Goal: Information Seeking & Learning: Learn about a topic

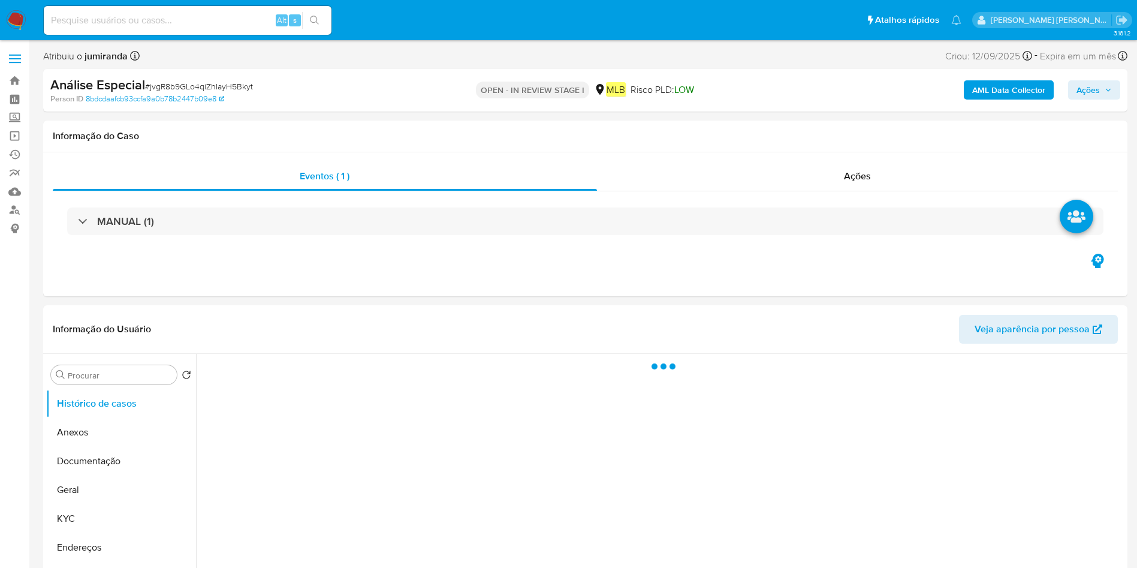
select select "10"
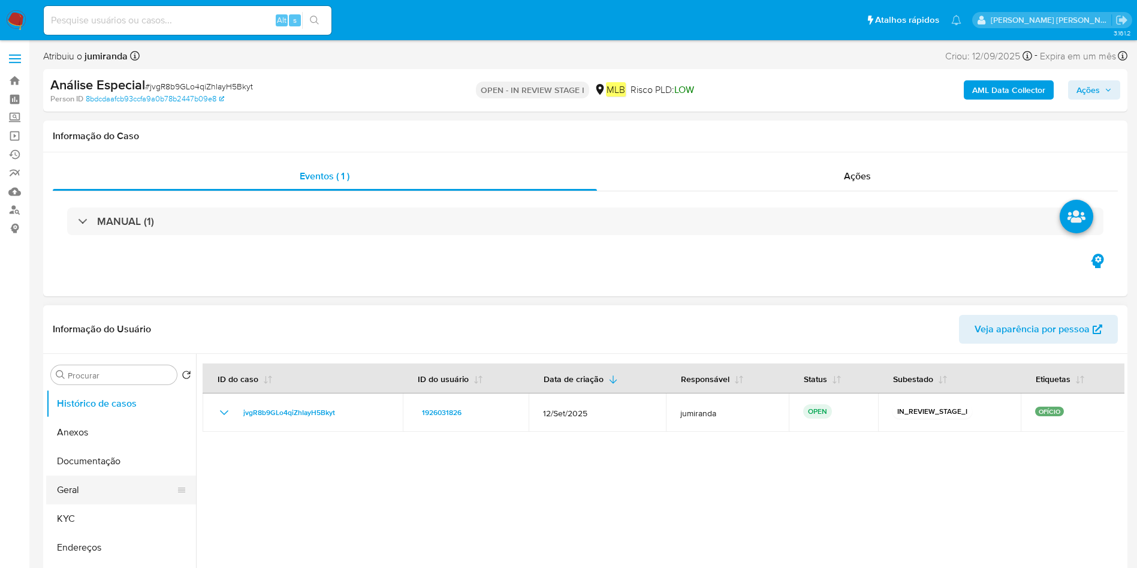
click at [76, 492] on button "Geral" at bounding box center [116, 489] width 140 height 29
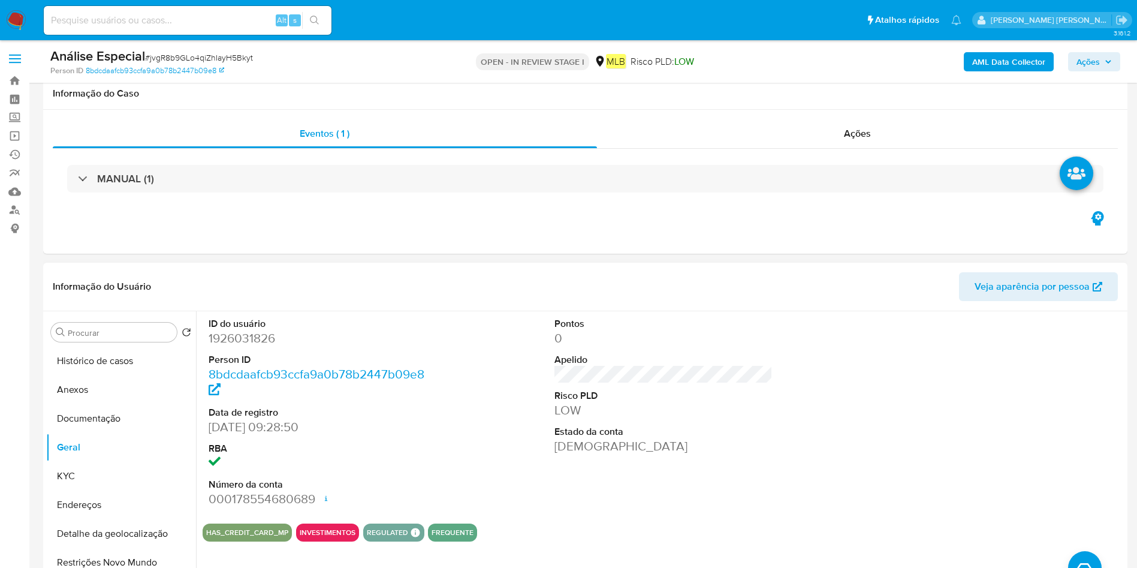
scroll to position [180, 0]
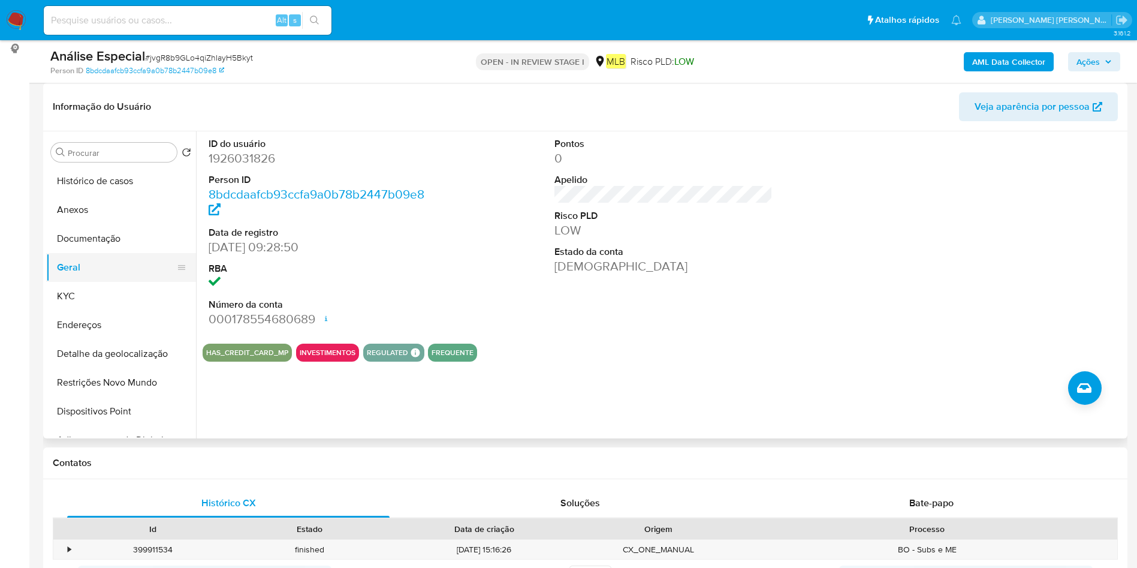
click at [75, 278] on button "Geral" at bounding box center [116, 267] width 140 height 29
click at [68, 296] on button "KYC" at bounding box center [116, 296] width 140 height 29
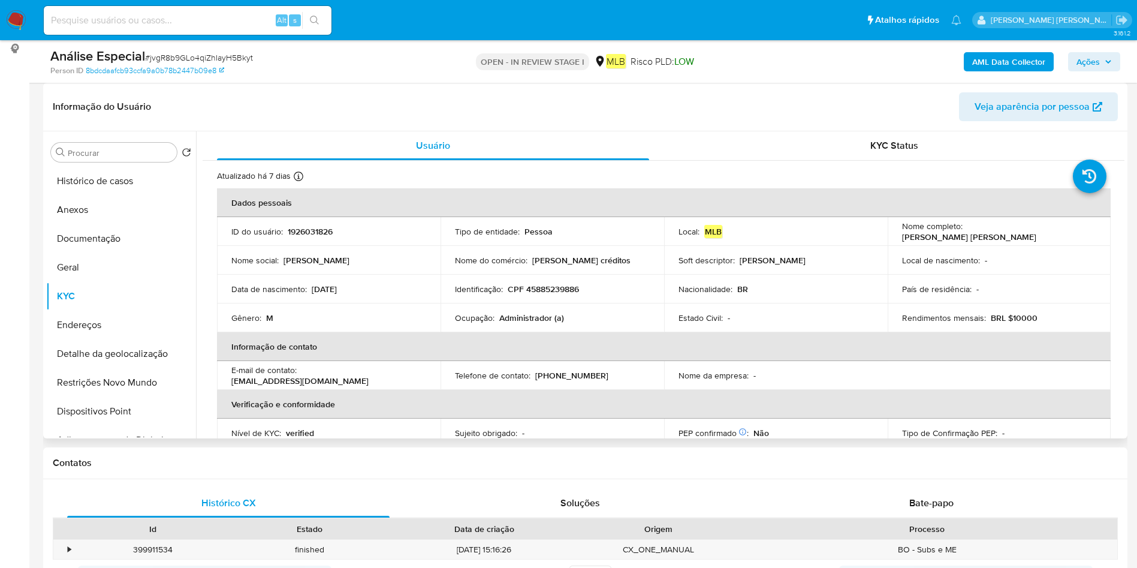
click at [546, 315] on p "Administrador (a)" at bounding box center [531, 317] width 65 height 11
copy div "Ocupação : Administrador (a)"
click at [134, 275] on button "Geral" at bounding box center [116, 267] width 140 height 29
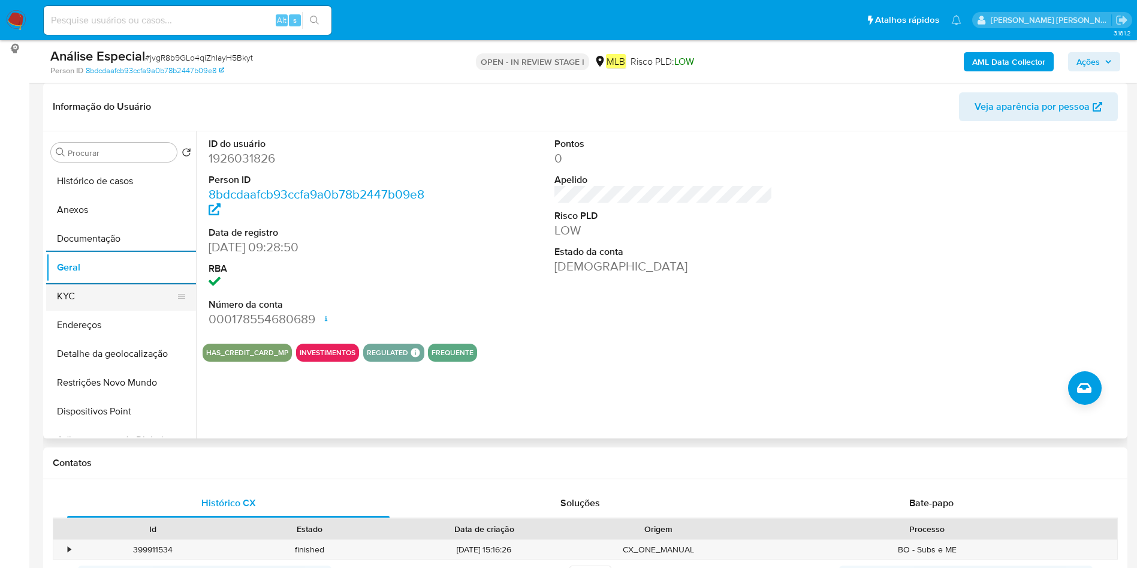
click at [139, 305] on button "KYC" at bounding box center [116, 296] width 140 height 29
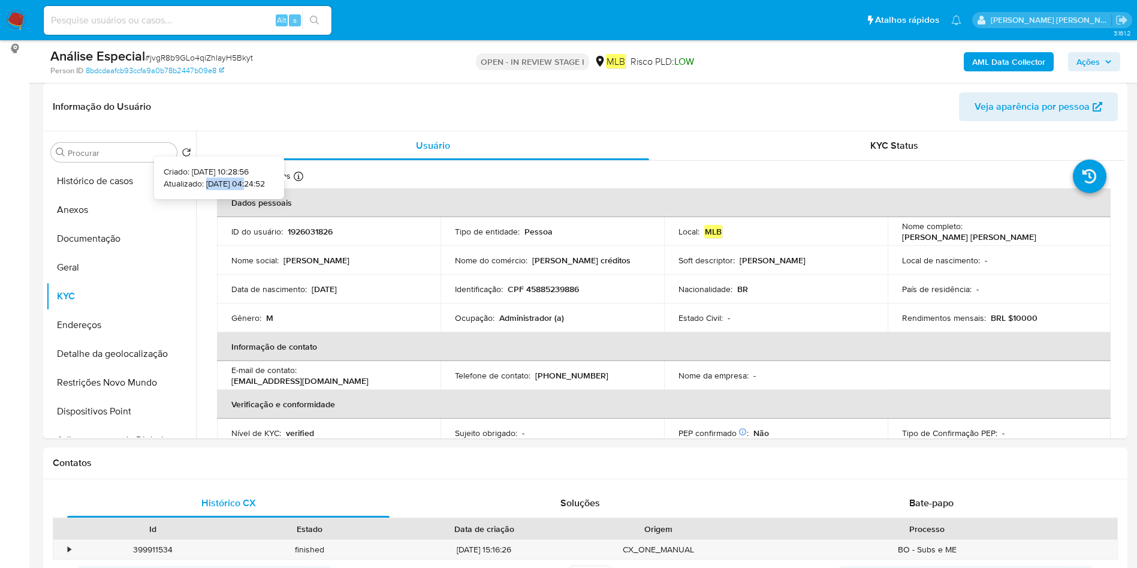
copy p "18/09/2025"
drag, startPoint x: 230, startPoint y: 184, endPoint x: 194, endPoint y: 182, distance: 36.1
click at [191, 182] on p "Atualizado: 18/09/2025 04:24:52" at bounding box center [214, 184] width 101 height 12
click at [146, 371] on button "Restrições Novo Mundo" at bounding box center [116, 382] width 140 height 29
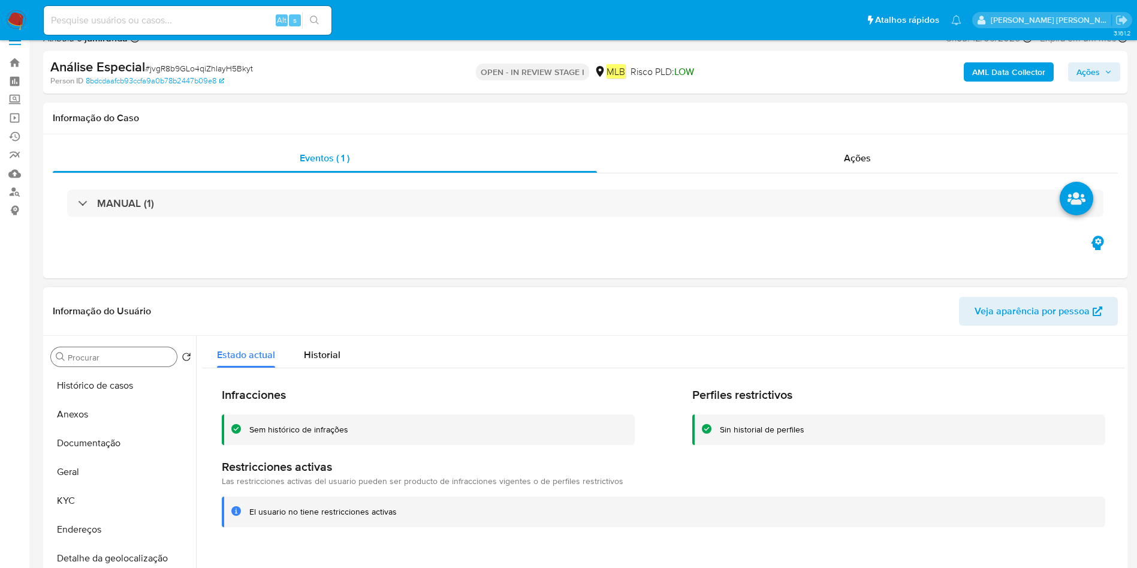
scroll to position [0, 0]
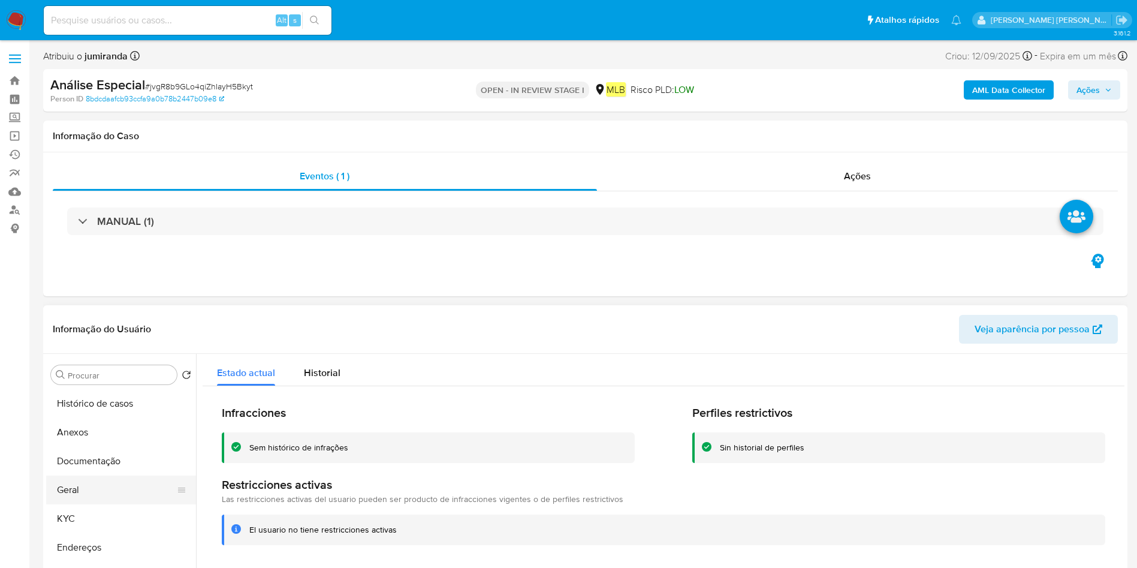
click at [89, 483] on button "Geral" at bounding box center [116, 489] width 140 height 29
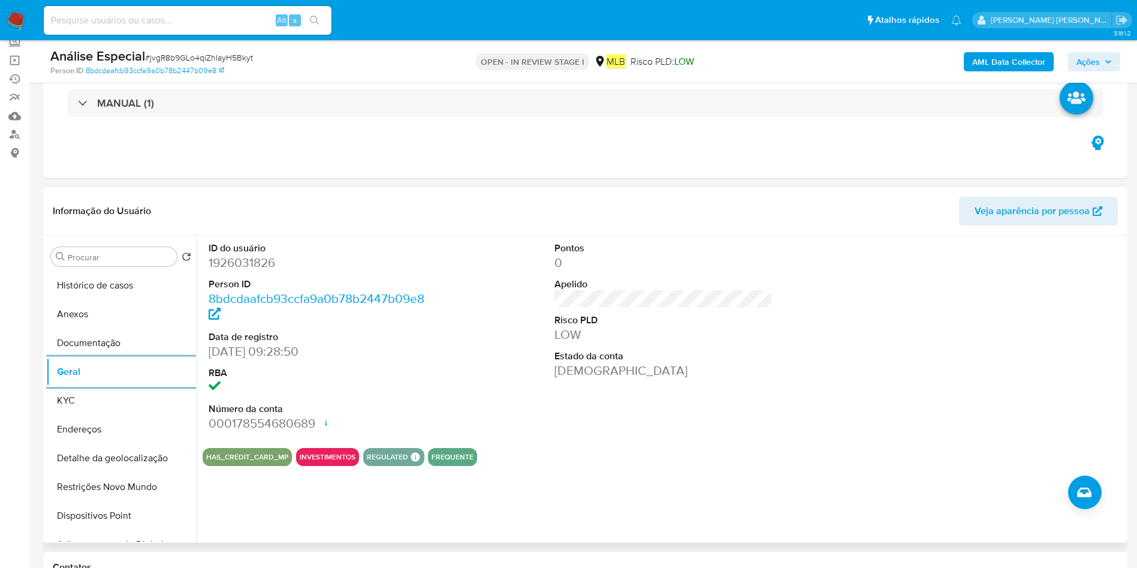
scroll to position [180, 0]
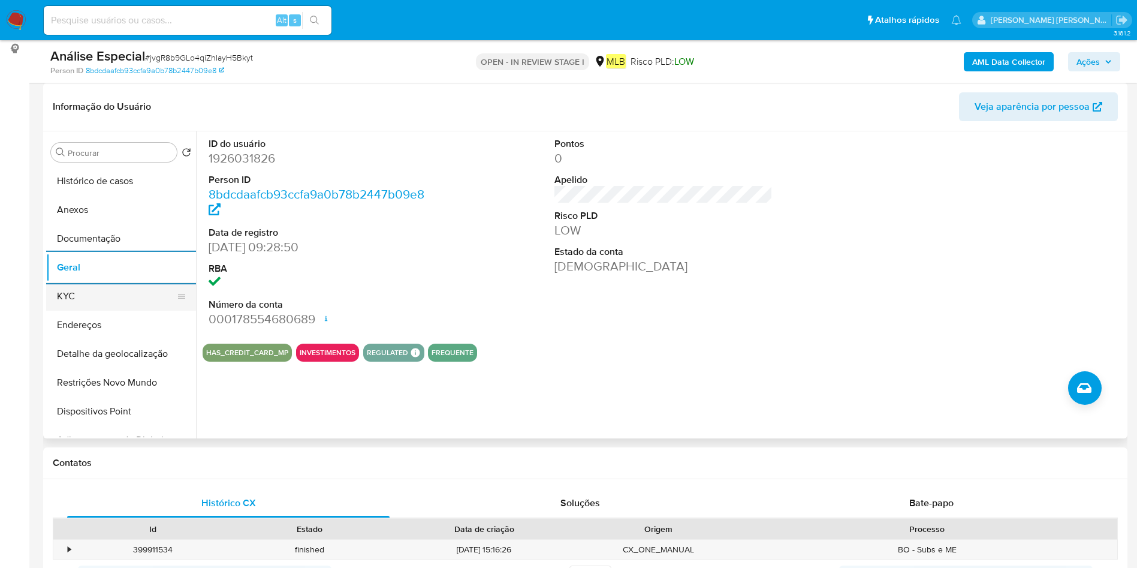
click at [112, 296] on button "KYC" at bounding box center [116, 296] width 140 height 29
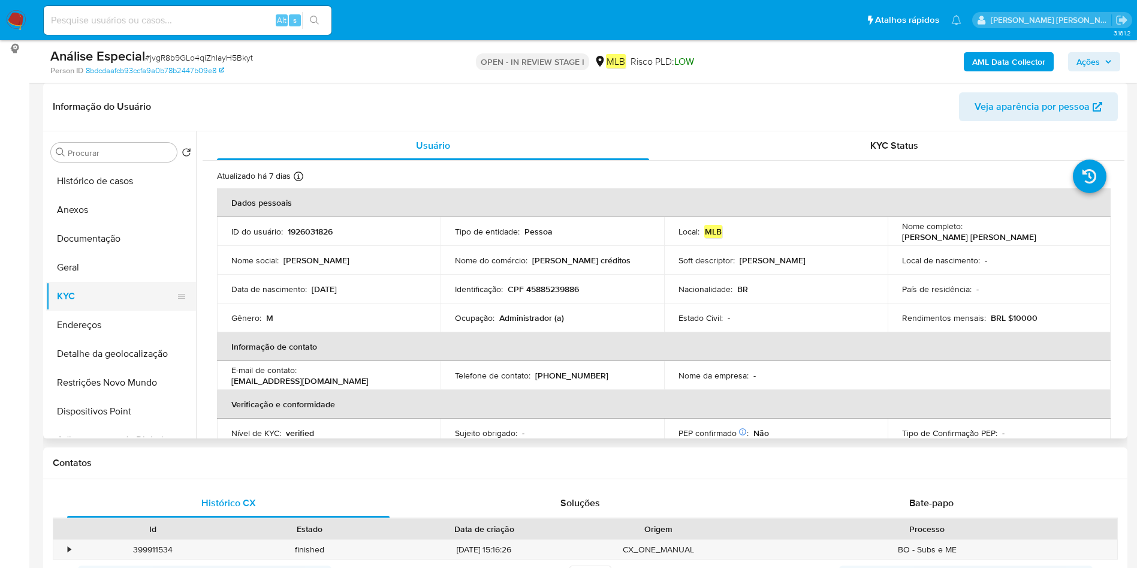
click at [113, 305] on button "KYC" at bounding box center [116, 296] width 140 height 29
drag, startPoint x: 112, startPoint y: 334, endPoint x: 137, endPoint y: 336, distance: 25.2
click at [112, 333] on button "Endereços" at bounding box center [116, 325] width 140 height 29
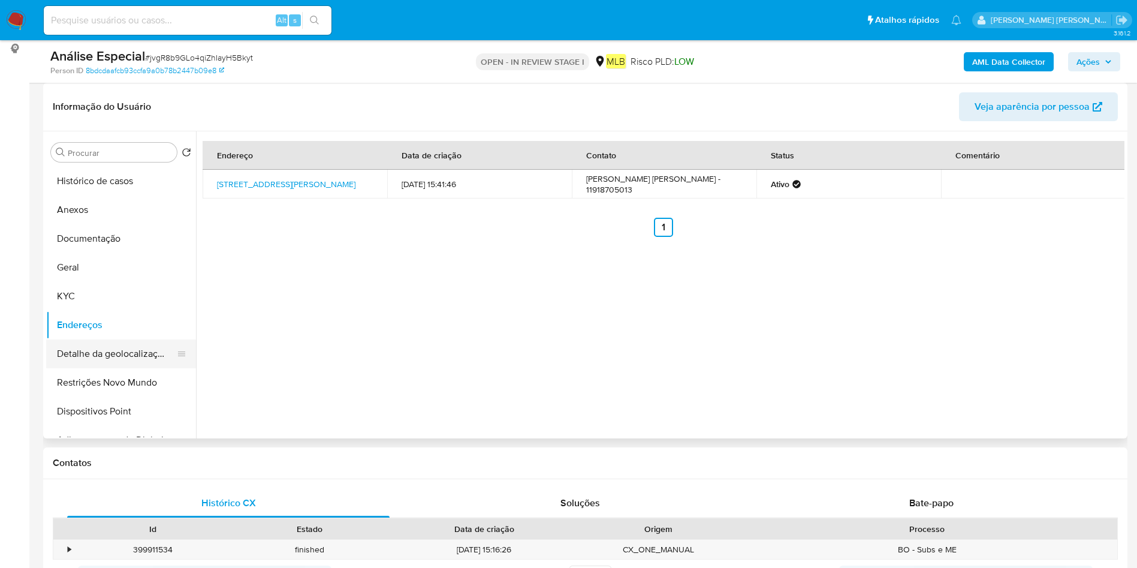
click at [83, 368] on button "Restrições Novo Mundo" at bounding box center [121, 382] width 150 height 29
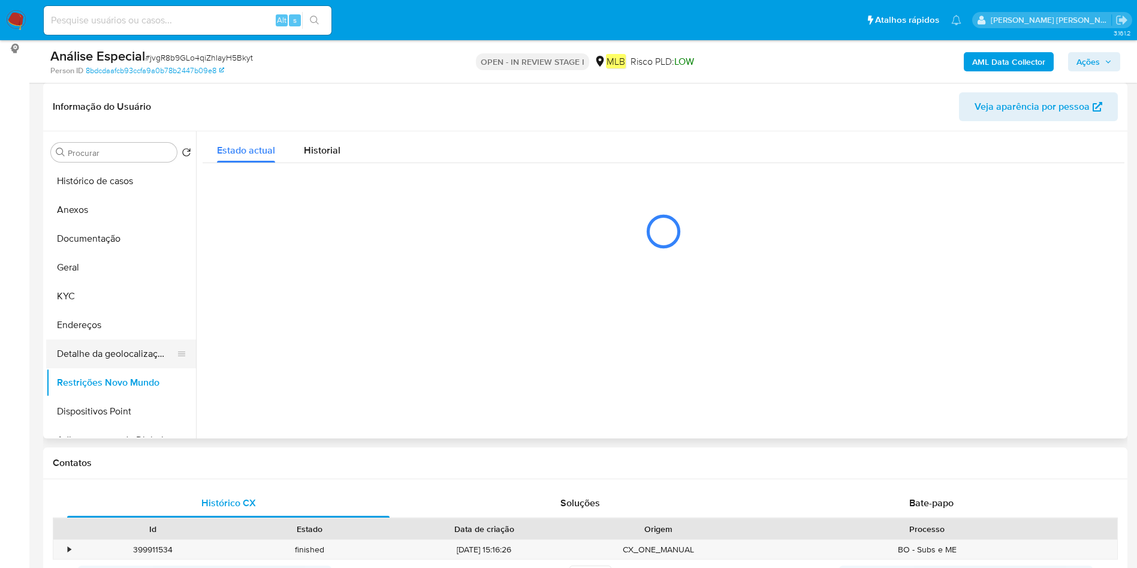
click at [77, 345] on button "Detalhe da geolocalização" at bounding box center [116, 353] width 140 height 29
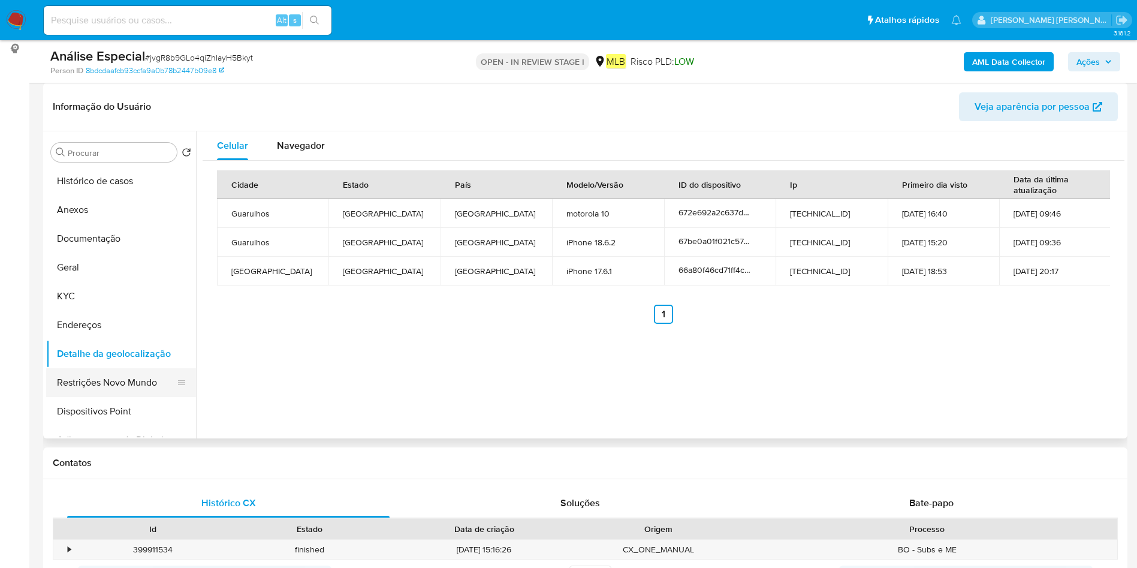
click at [110, 394] on button "Restrições Novo Mundo" at bounding box center [116, 382] width 140 height 29
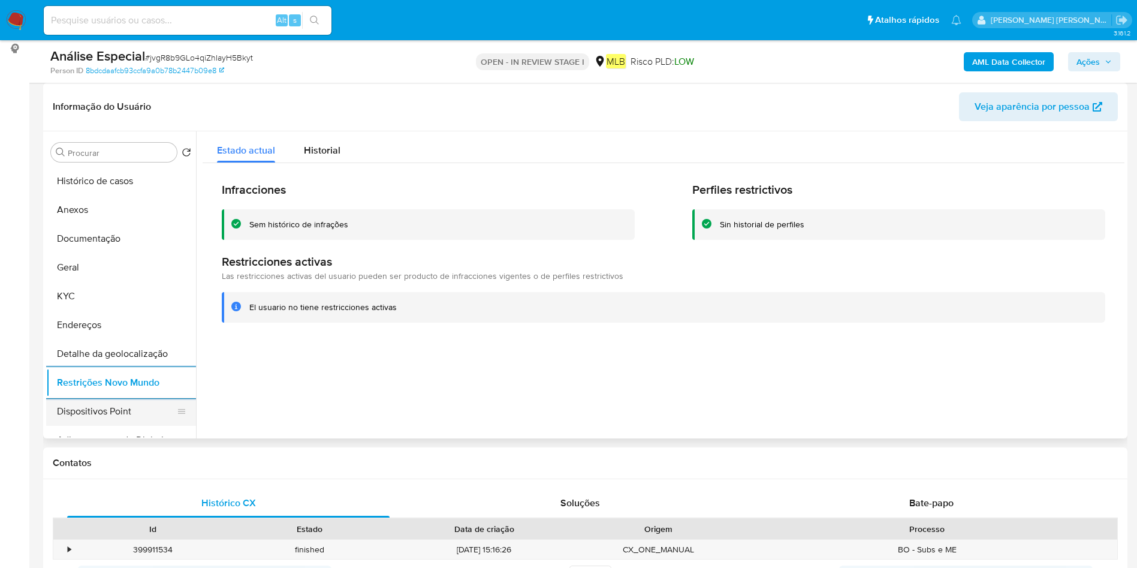
click at [106, 411] on button "Dispositivos Point" at bounding box center [116, 411] width 140 height 29
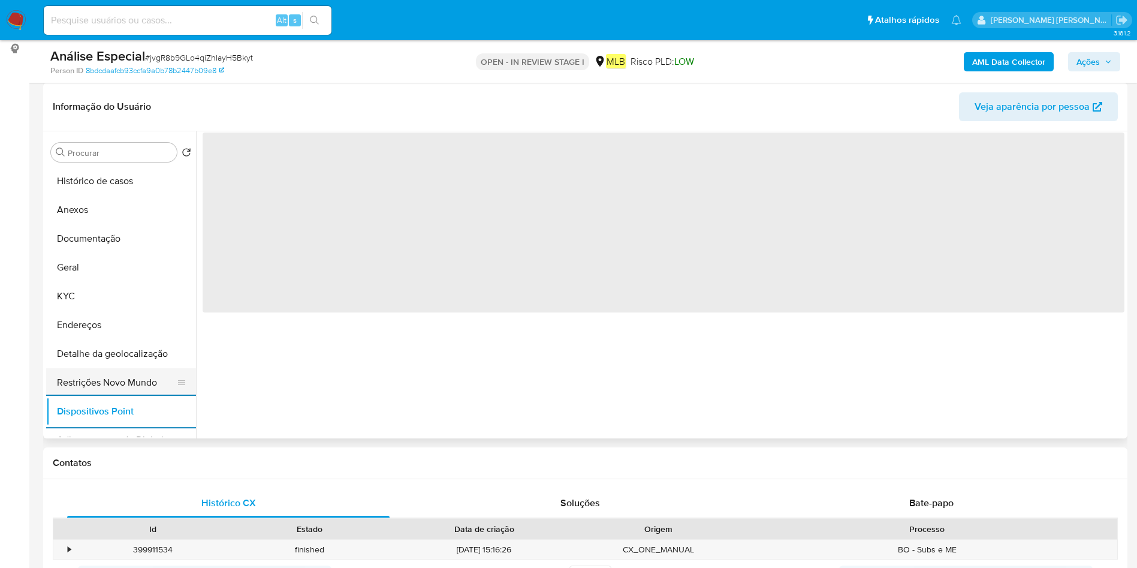
click at [127, 381] on button "Restrições Novo Mundo" at bounding box center [116, 382] width 140 height 29
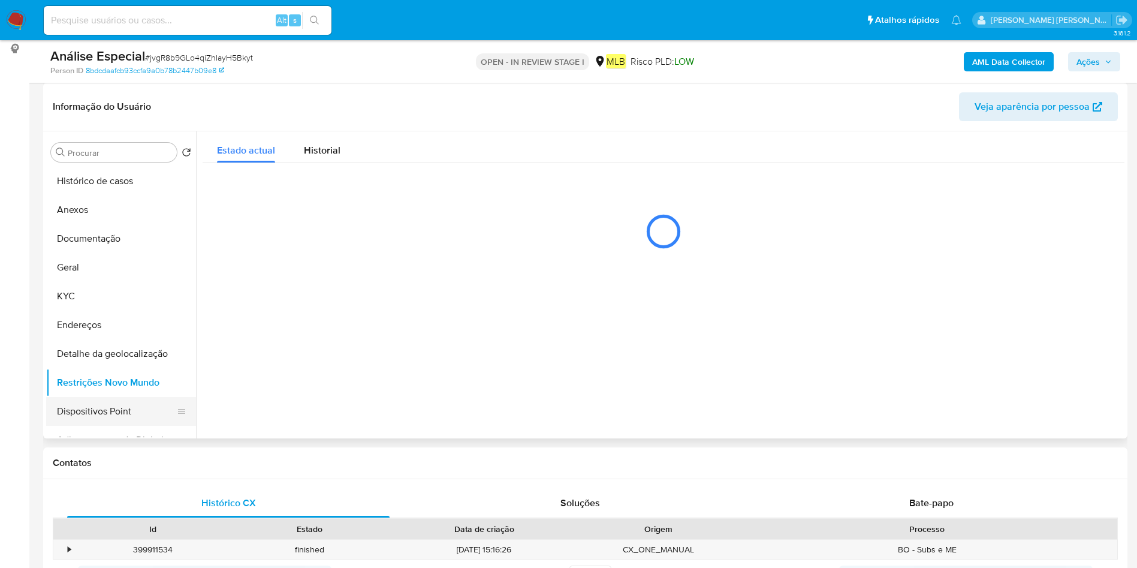
click at [121, 400] on button "Dispositivos Point" at bounding box center [116, 411] width 140 height 29
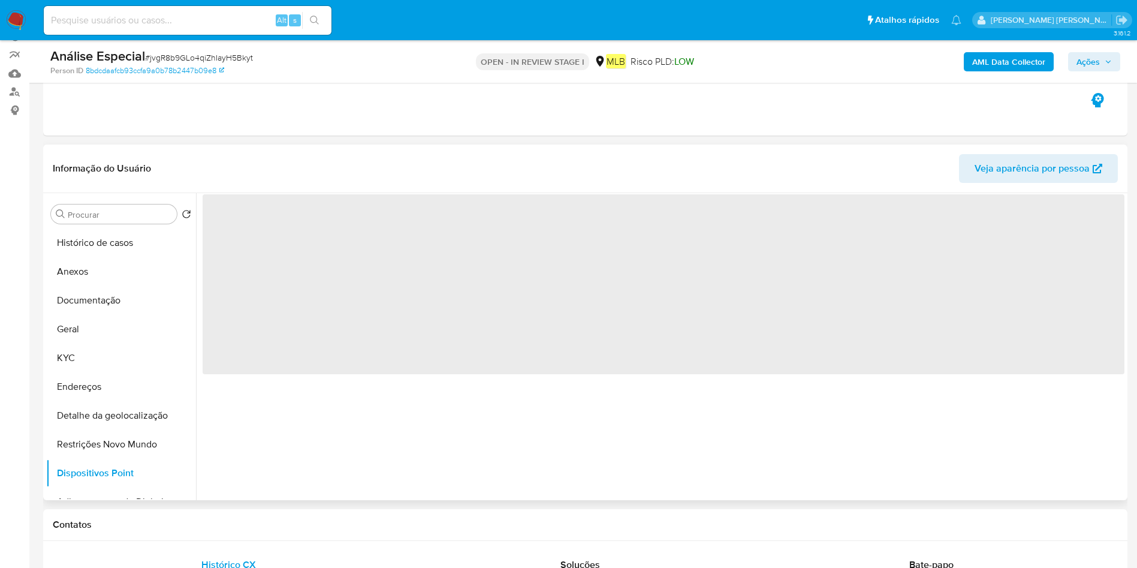
scroll to position [90, 0]
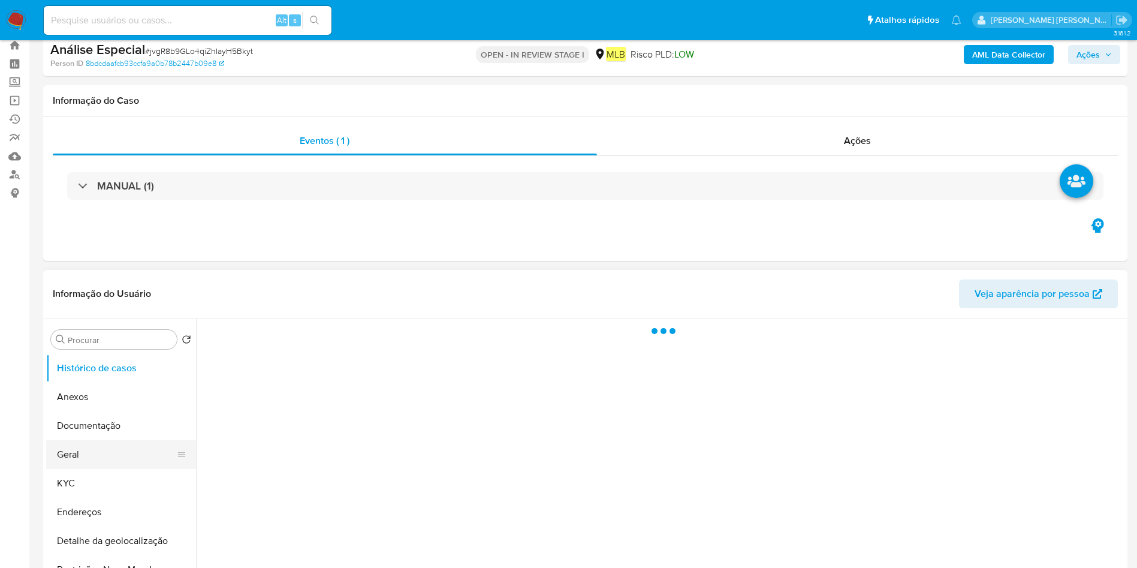
scroll to position [90, 0]
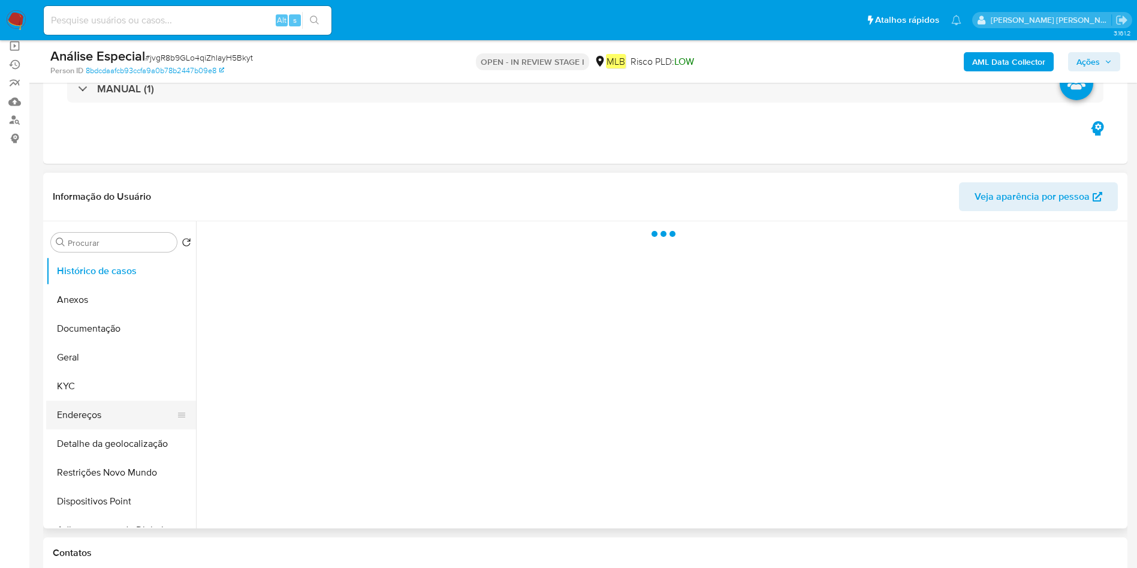
select select "10"
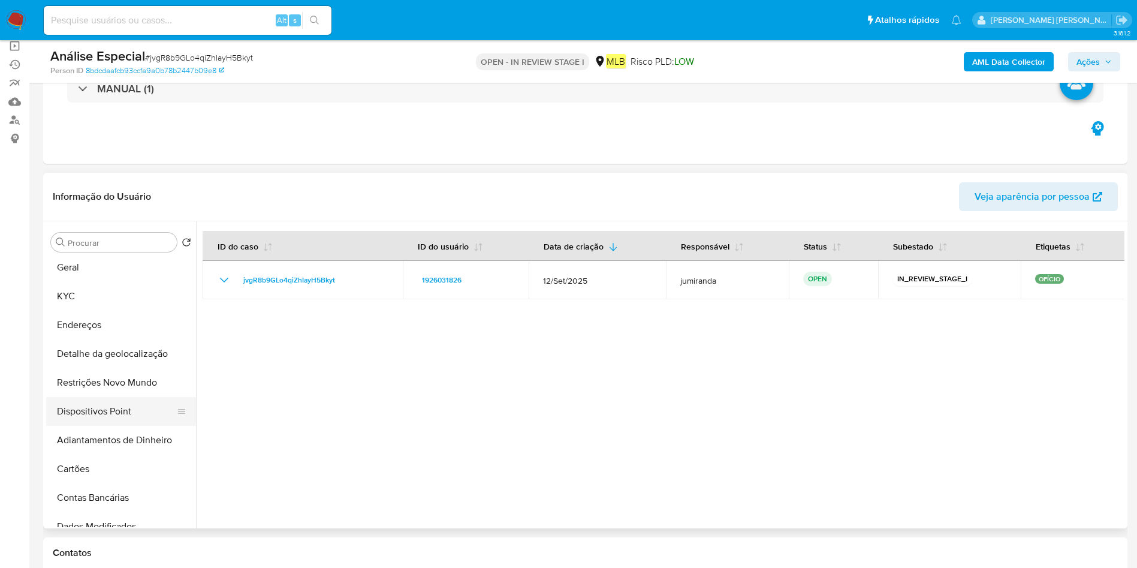
click at [104, 421] on button "Dispositivos Point" at bounding box center [116, 411] width 140 height 29
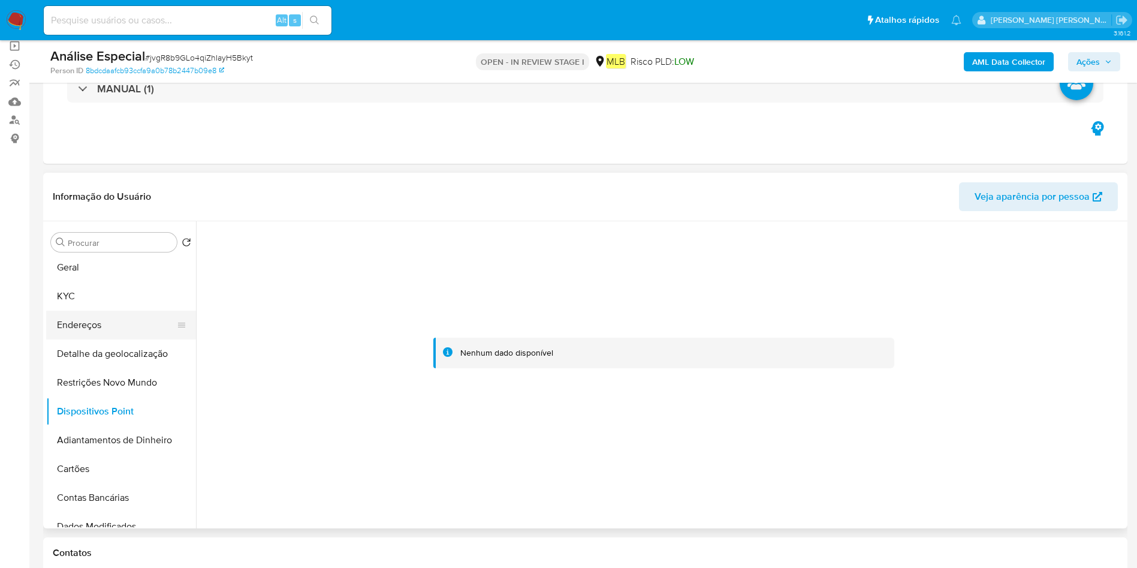
click at [129, 326] on button "Endereços" at bounding box center [116, 325] width 140 height 29
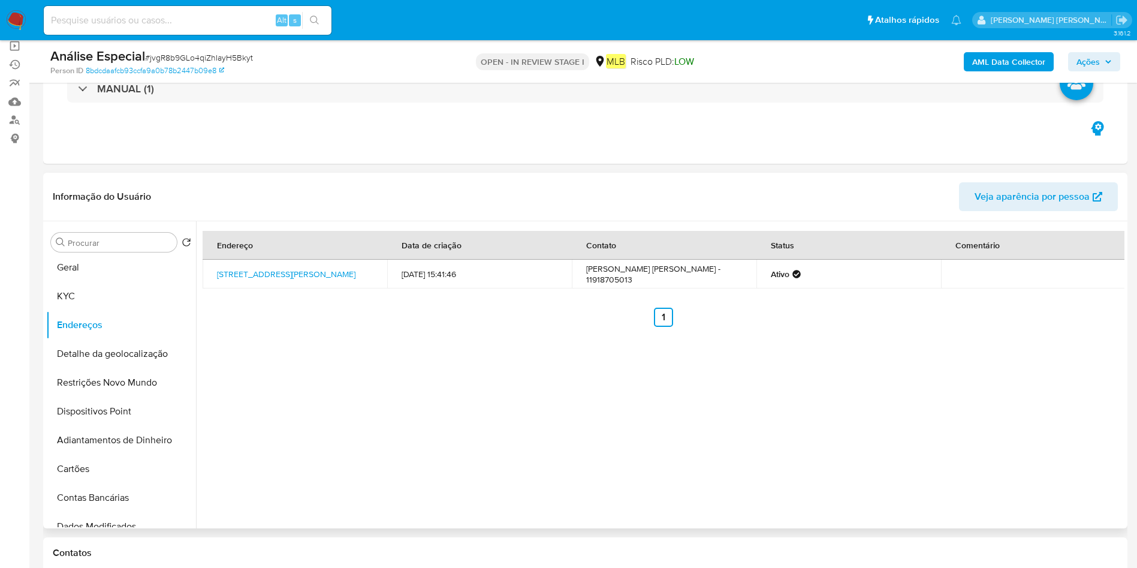
drag, startPoint x: 213, startPoint y: 266, endPoint x: 378, endPoint y: 271, distance: 164.9
click at [378, 271] on td "Avenida Antônio Carlos 229, Guarulhos, São Paulo, 07134000, Brasil 229" at bounding box center [295, 274] width 185 height 29
click at [119, 286] on button "KYC" at bounding box center [116, 296] width 140 height 29
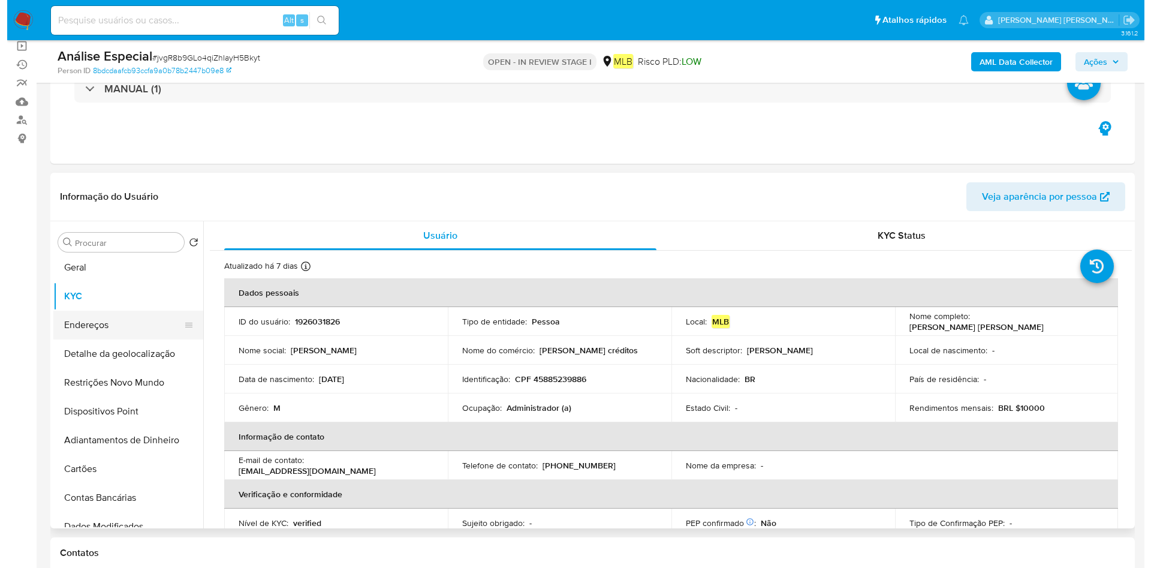
scroll to position [0, 0]
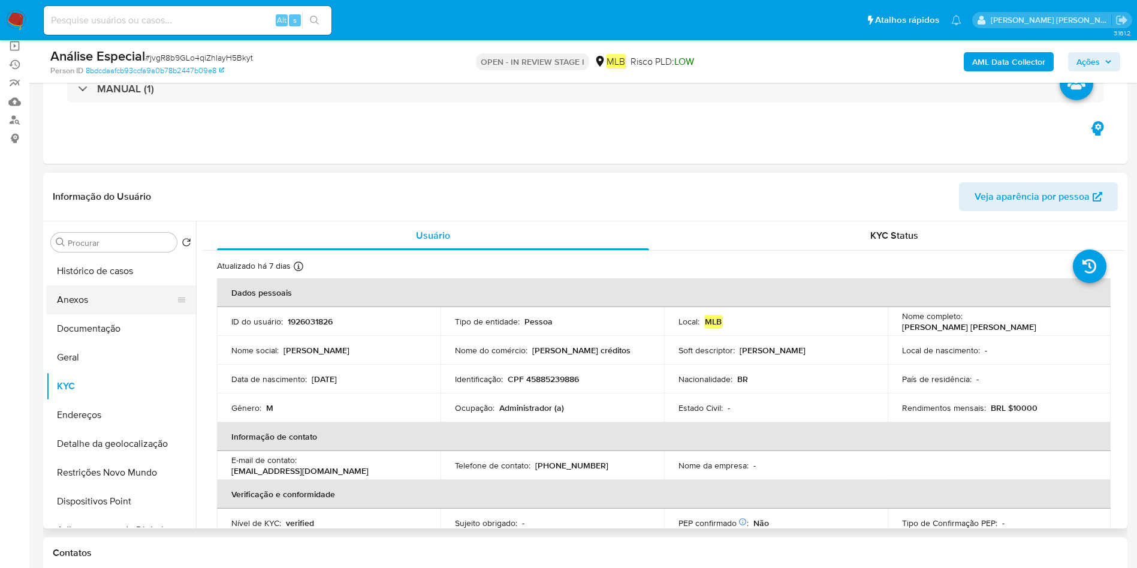
click at [129, 309] on button "Anexos" at bounding box center [116, 299] width 140 height 29
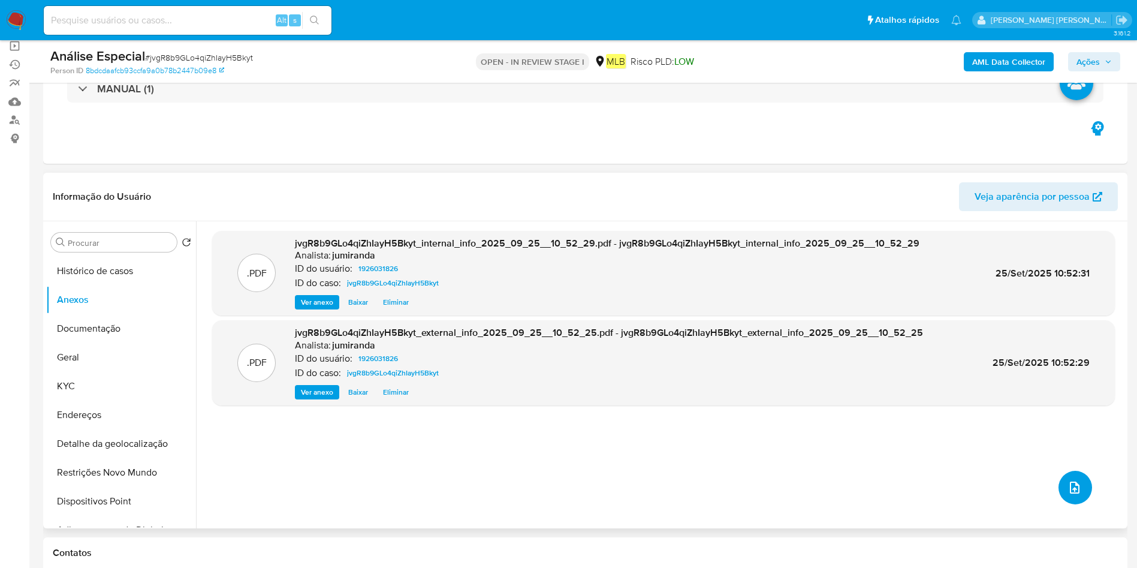
drag, startPoint x: 1071, startPoint y: 484, endPoint x: 1065, endPoint y: 487, distance: 6.2
click at [1070, 487] on icon "upload-file" at bounding box center [1075, 487] width 10 height 12
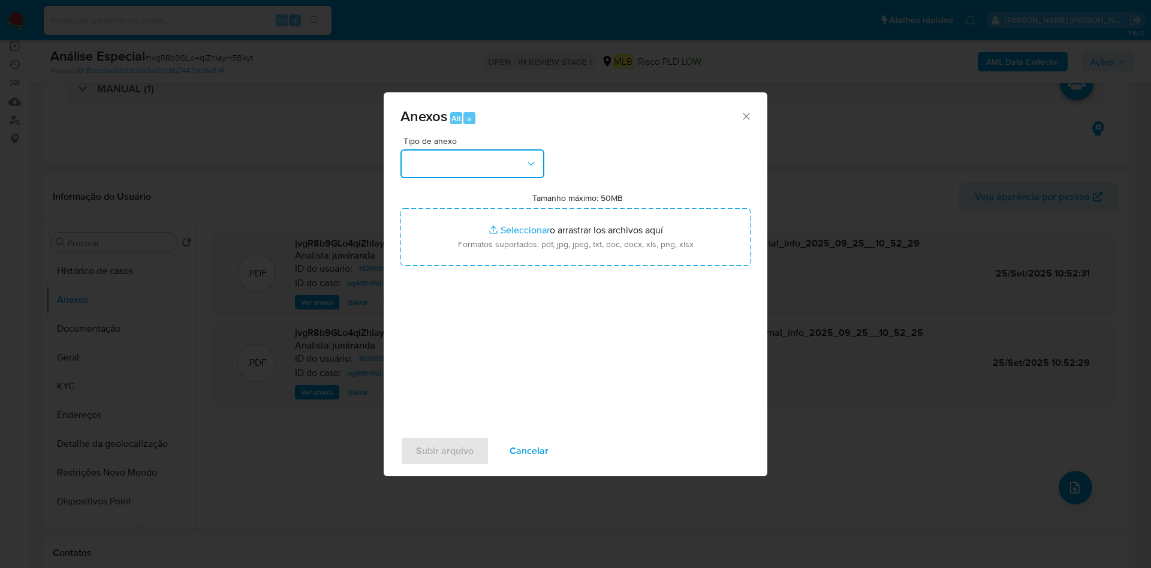
click at [495, 152] on button "button" at bounding box center [472, 163] width 144 height 29
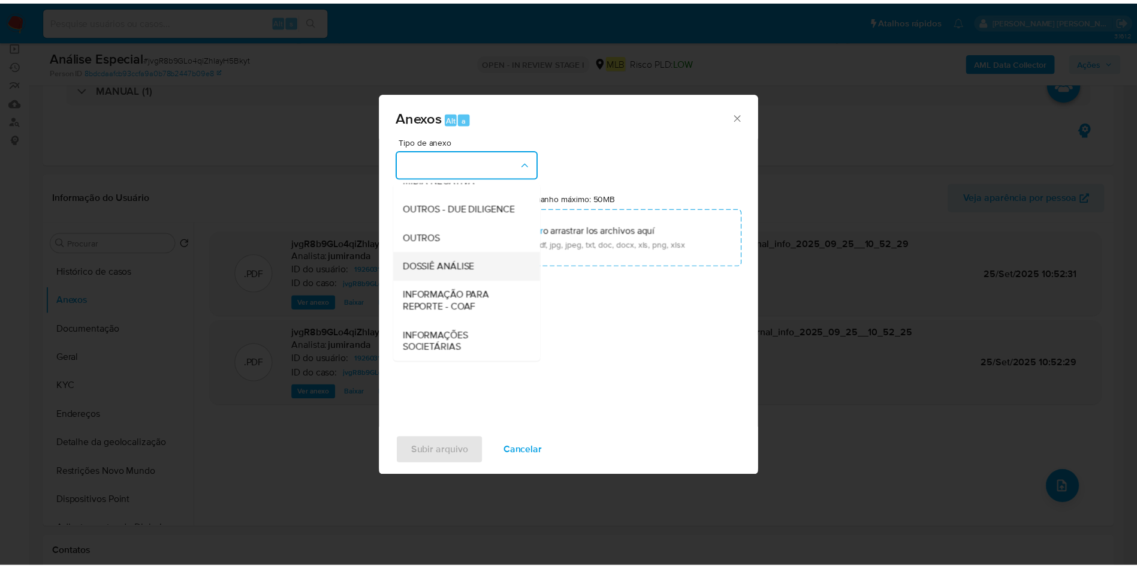
scroll to position [185, 0]
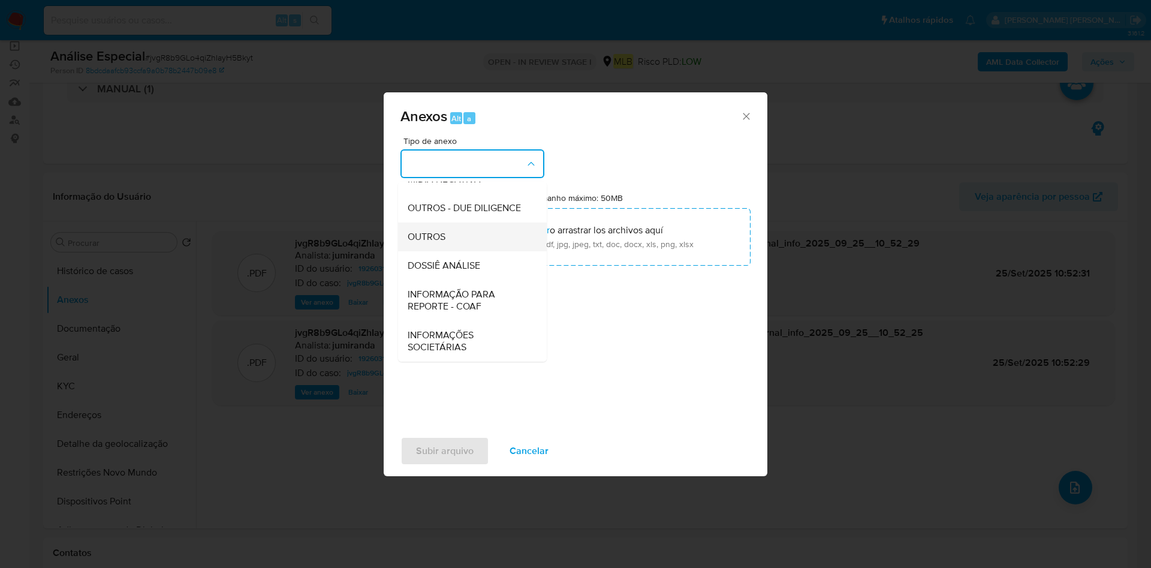
click at [470, 232] on div "OUTROS" at bounding box center [469, 236] width 122 height 29
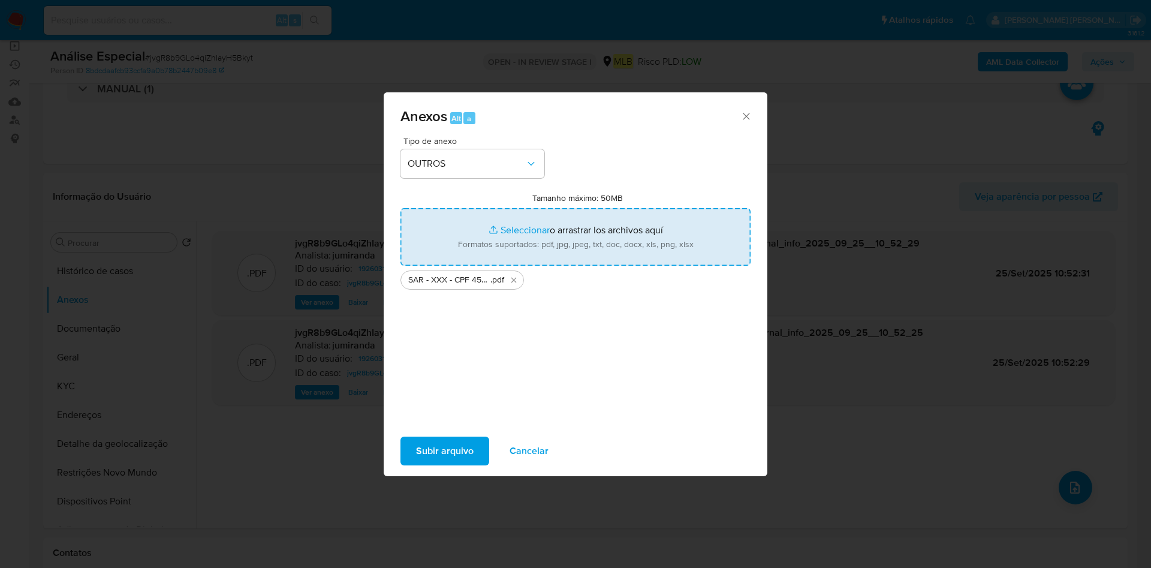
type input "C:\fakepath\Mulan 1926031826_2025_09_23_17_00_03.xlsx"
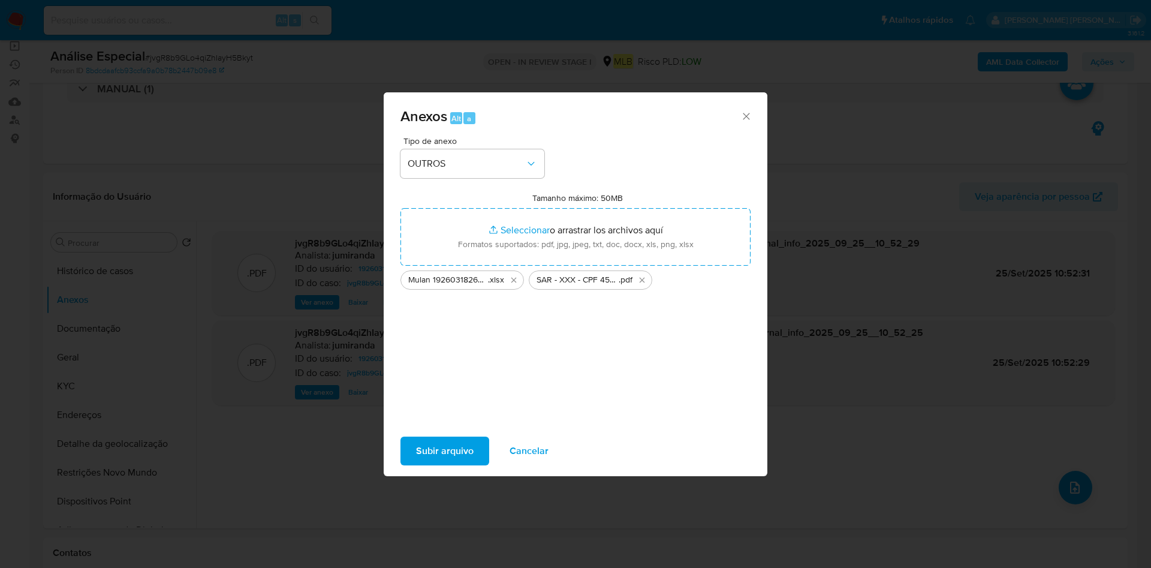
click at [459, 445] on span "Subir arquivo" at bounding box center [445, 451] width 58 height 26
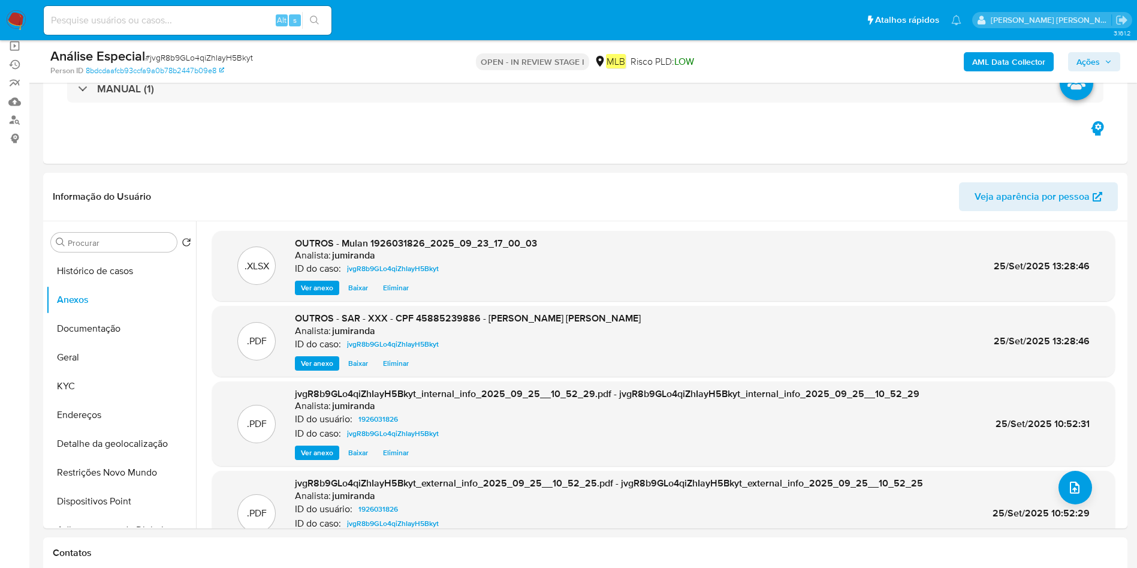
click at [1101, 59] on span "Ações" at bounding box center [1094, 61] width 35 height 17
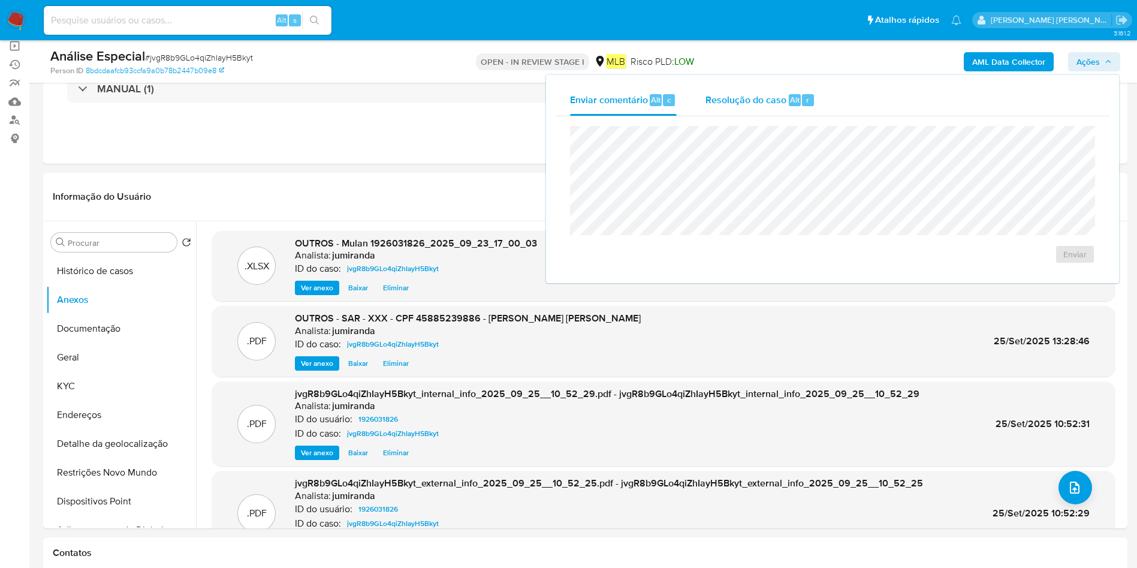
click at [812, 109] on div "Resolução do caso Alt r" at bounding box center [761, 100] width 110 height 31
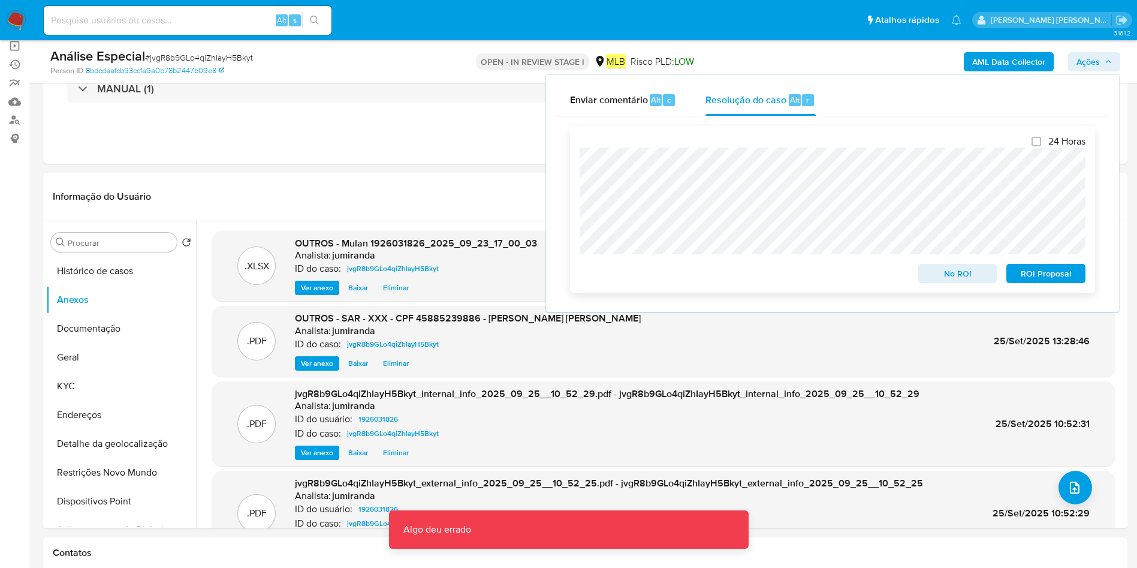
click at [1038, 267] on span "ROI Proposal" at bounding box center [1046, 273] width 62 height 17
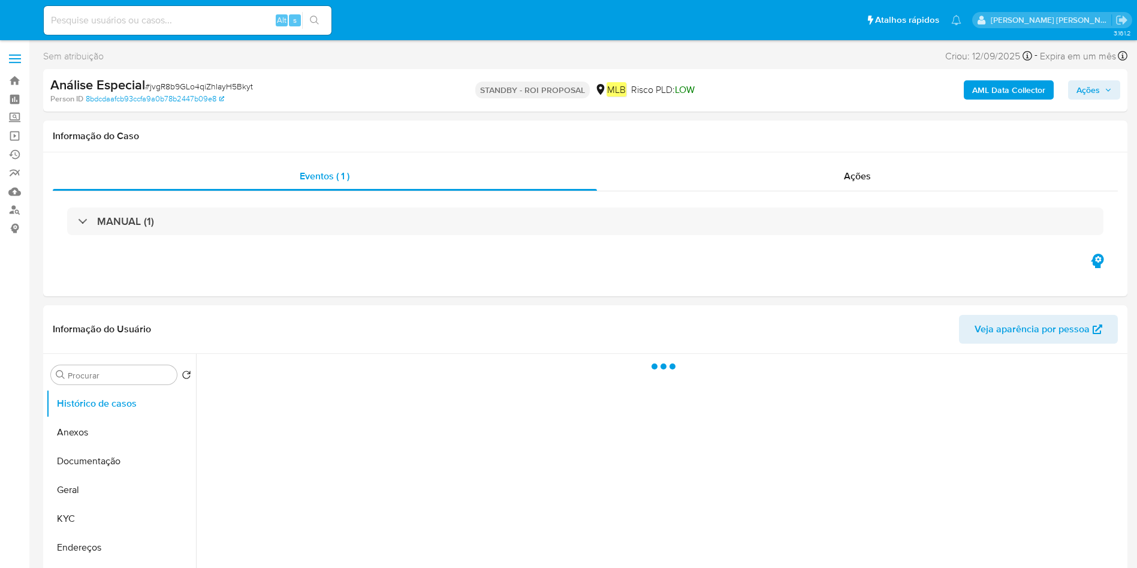
select select "10"
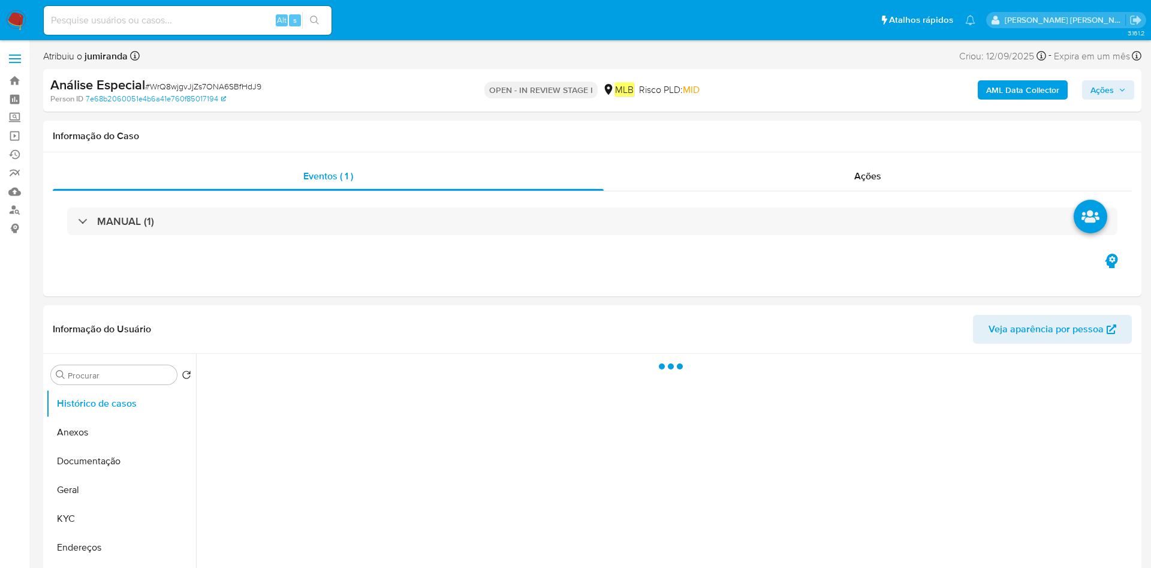
select select "10"
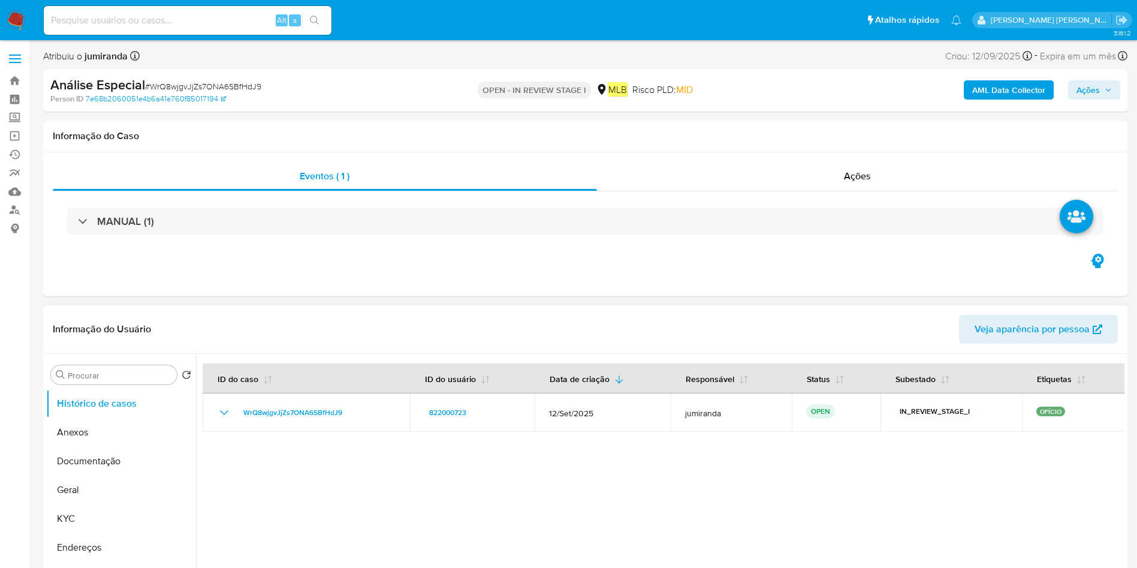
click at [113, 438] on button "Anexos" at bounding box center [121, 432] width 150 height 29
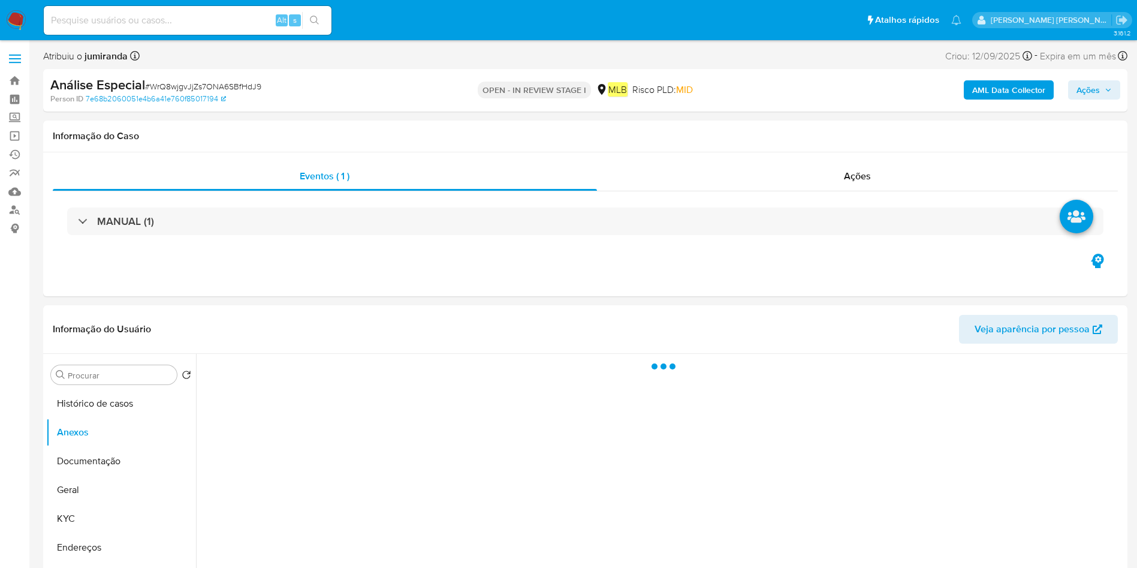
click at [1011, 85] on b "AML Data Collector" at bounding box center [1008, 89] width 73 height 19
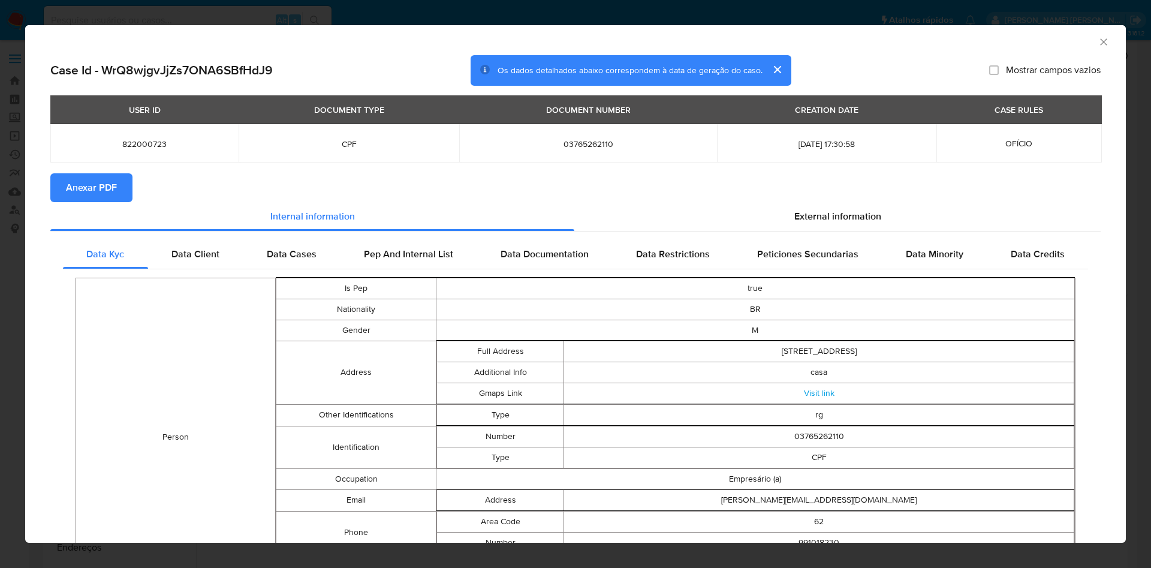
click at [119, 200] on button "Anexar PDF" at bounding box center [91, 187] width 82 height 29
click at [1098, 41] on icon "Fechar a janela" at bounding box center [1104, 42] width 12 height 12
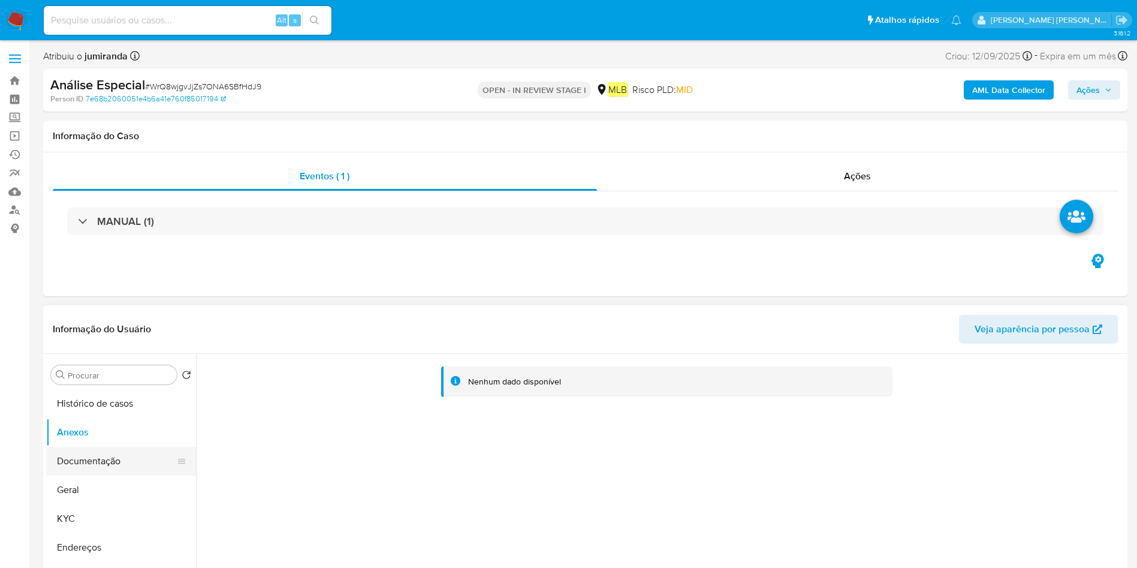
drag, startPoint x: 79, startPoint y: 473, endPoint x: 94, endPoint y: 474, distance: 15.0
click at [79, 474] on button "Documentação" at bounding box center [116, 461] width 140 height 29
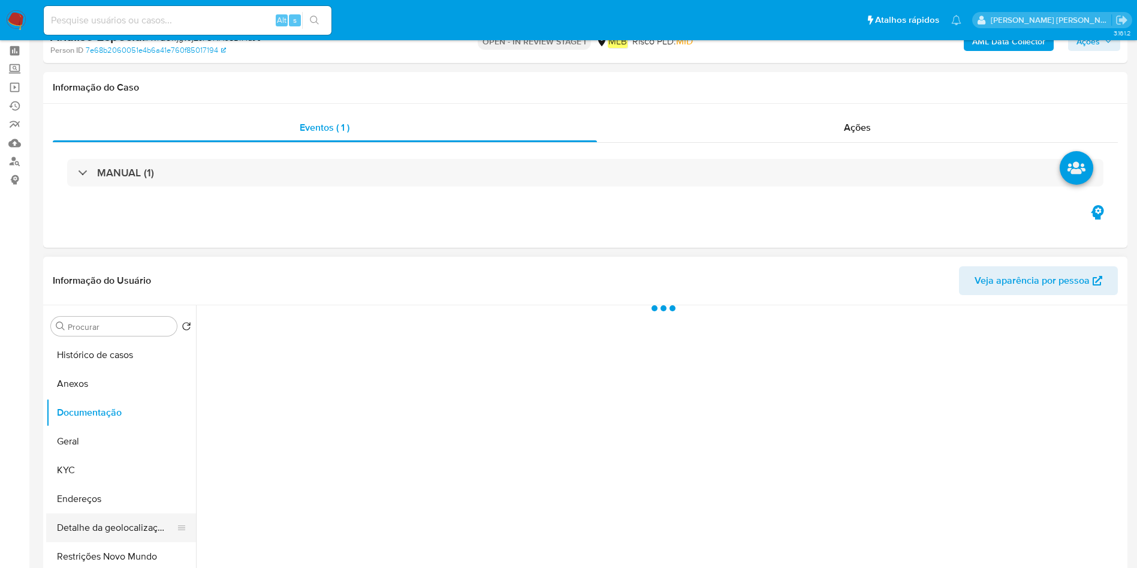
scroll to position [90, 0]
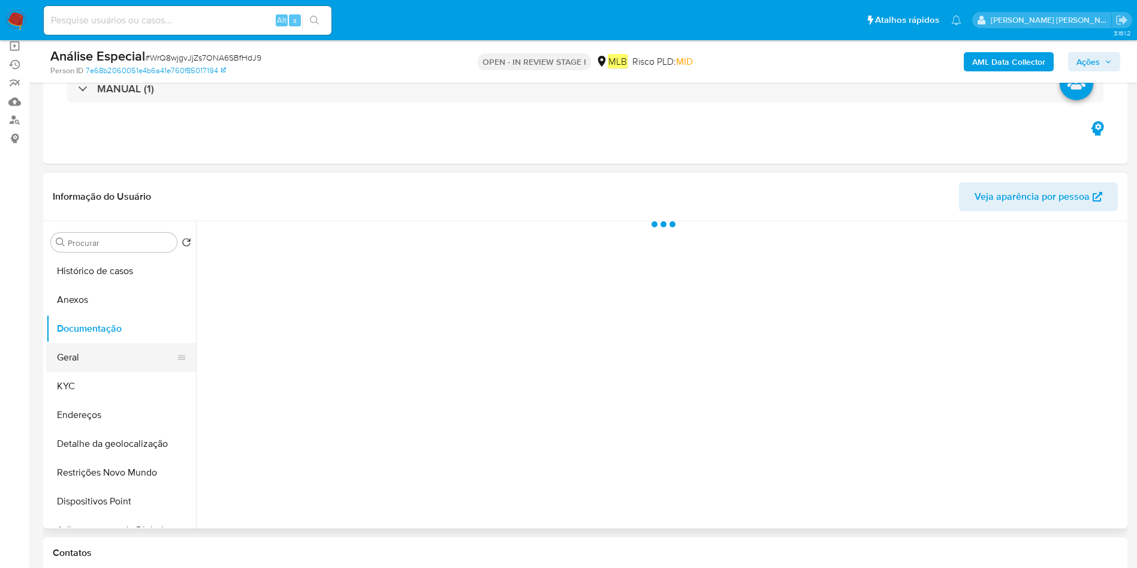
click at [126, 367] on button "Geral" at bounding box center [116, 357] width 140 height 29
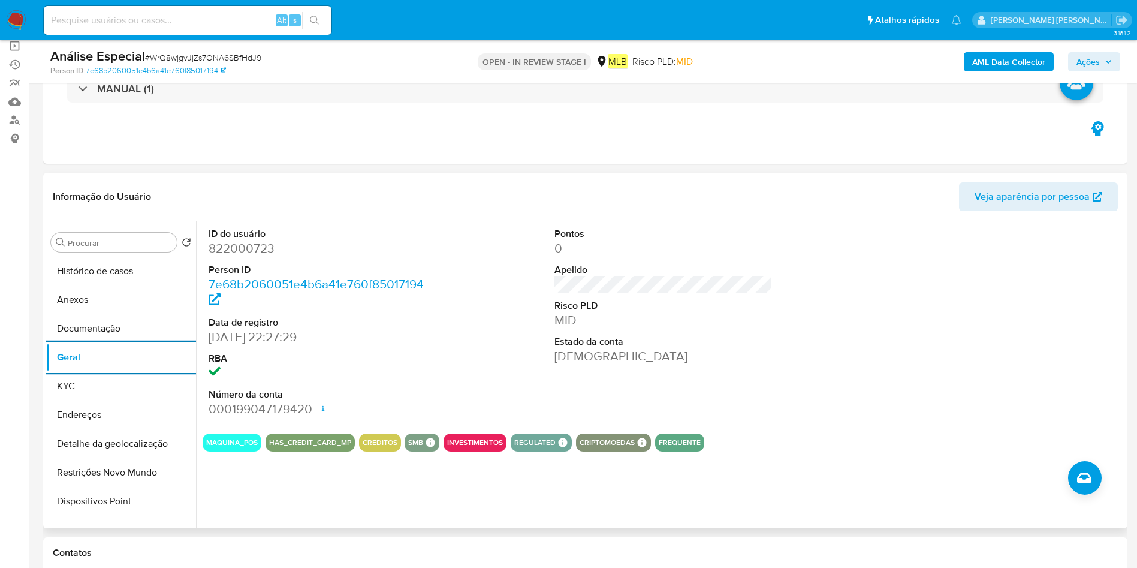
click at [110, 389] on button "KYC" at bounding box center [121, 386] width 150 height 29
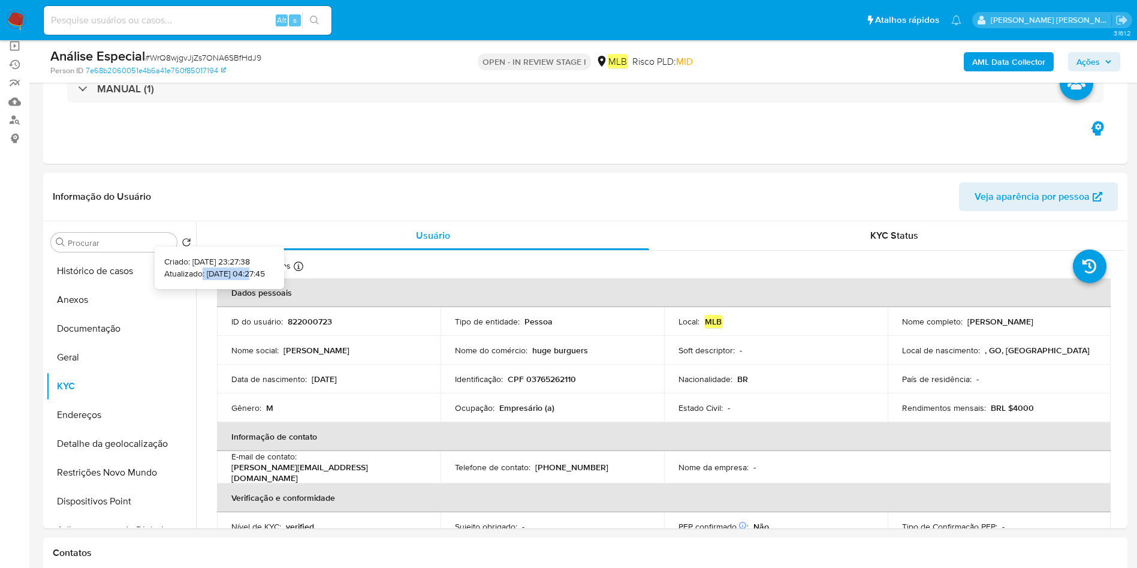
copy p ": 18/09/2025"
copy p "o: 18/09/2025"
copy p "18/09/2025"
copy p "8/09/2025"
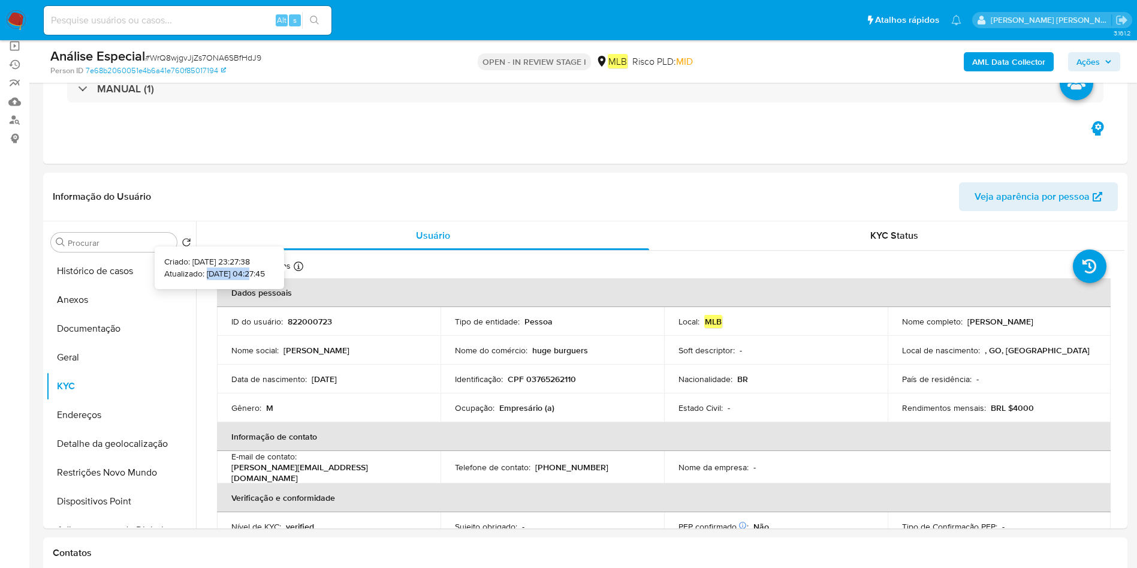
copy p "18/09/2025"
drag, startPoint x: 231, startPoint y: 276, endPoint x: 186, endPoint y: 272, distance: 45.1
click at [186, 272] on p "Atualizado: 18/09/2025 04:27:45" at bounding box center [214, 274] width 101 height 12
click at [469, 399] on td "Ocupação : Empresário (a)" at bounding box center [553, 407] width 224 height 29
click at [469, 405] on p "Ocupação :" at bounding box center [475, 407] width 40 height 11
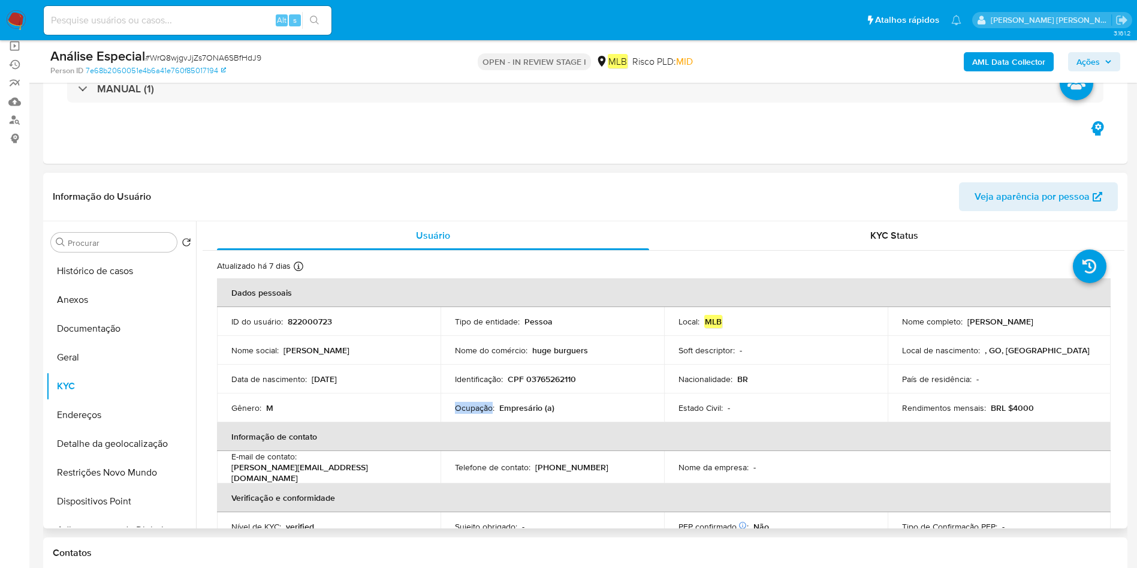
click at [469, 405] on p "Ocupação :" at bounding box center [475, 407] width 40 height 11
copy div "Ocupação : Empresário (a)"
click at [106, 469] on button "Restrições Novo Mundo" at bounding box center [116, 472] width 140 height 29
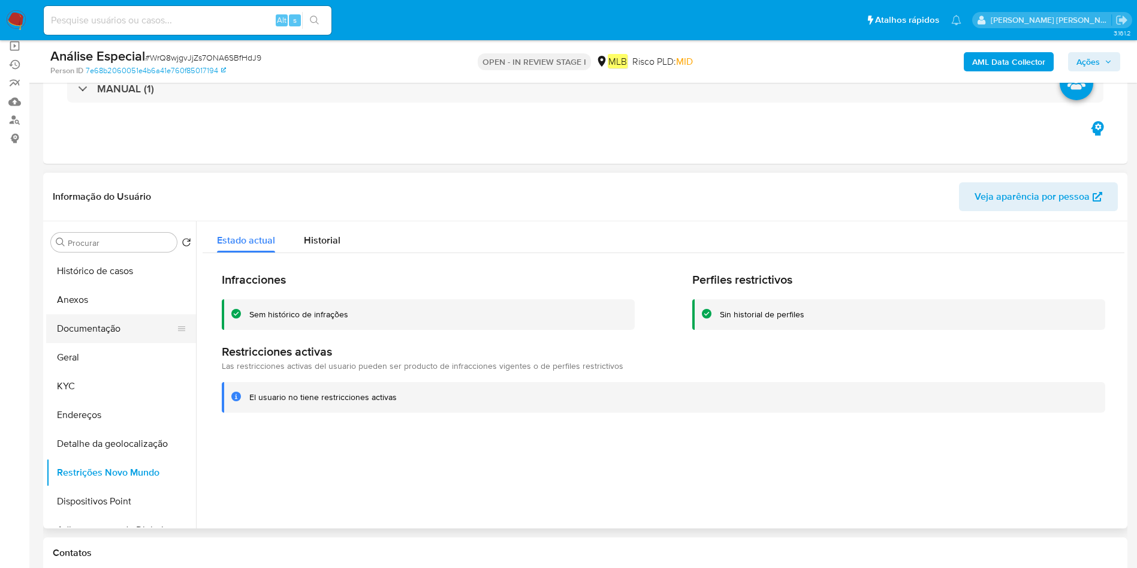
click at [138, 332] on button "Documentação" at bounding box center [116, 328] width 140 height 29
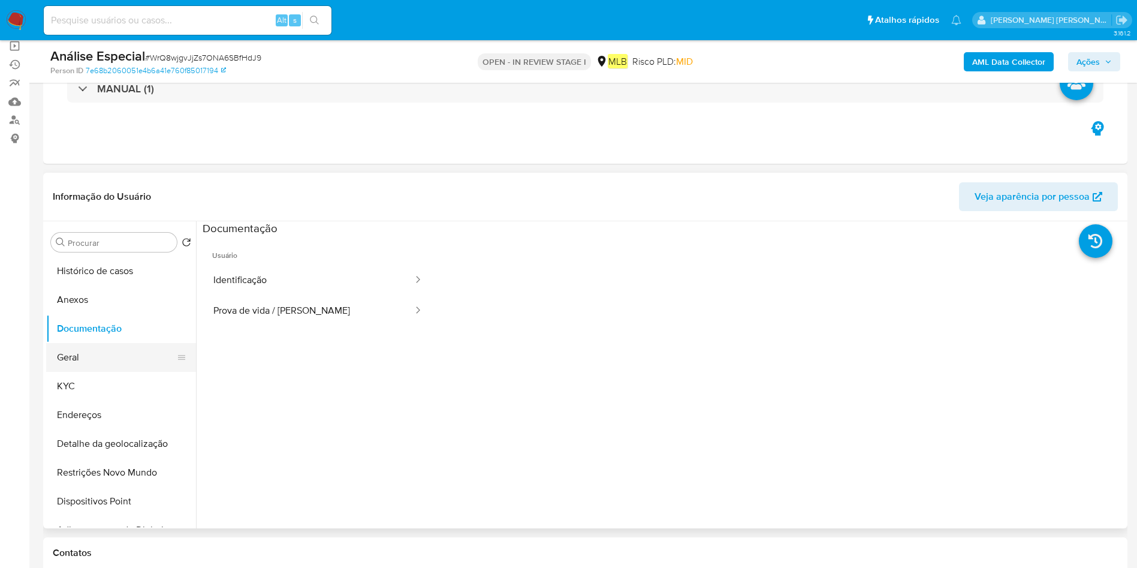
click at [102, 346] on button "Geral" at bounding box center [116, 357] width 140 height 29
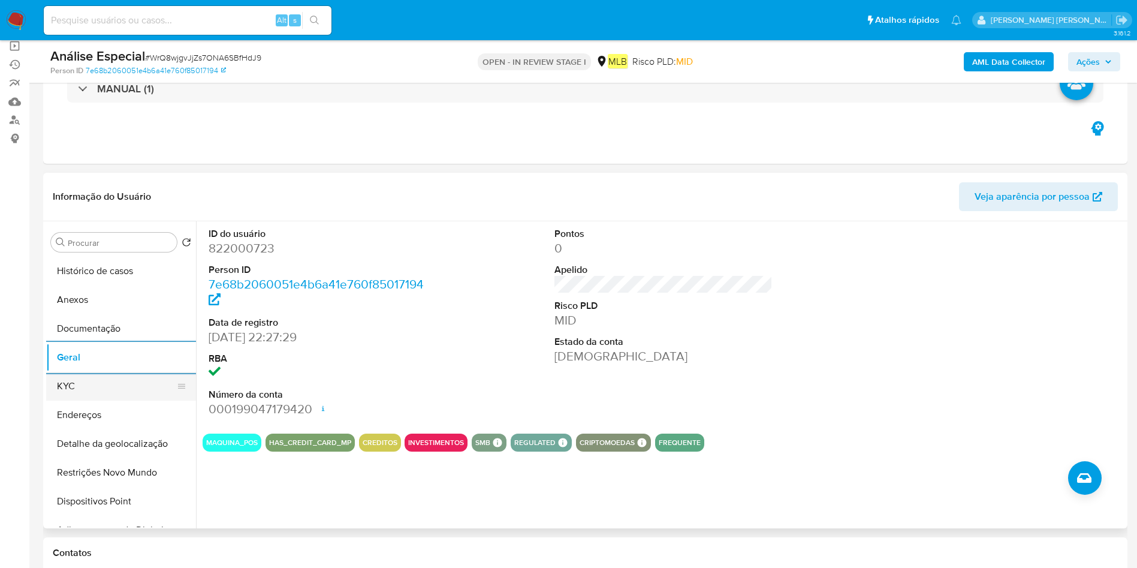
click at [119, 379] on button "KYC" at bounding box center [116, 386] width 140 height 29
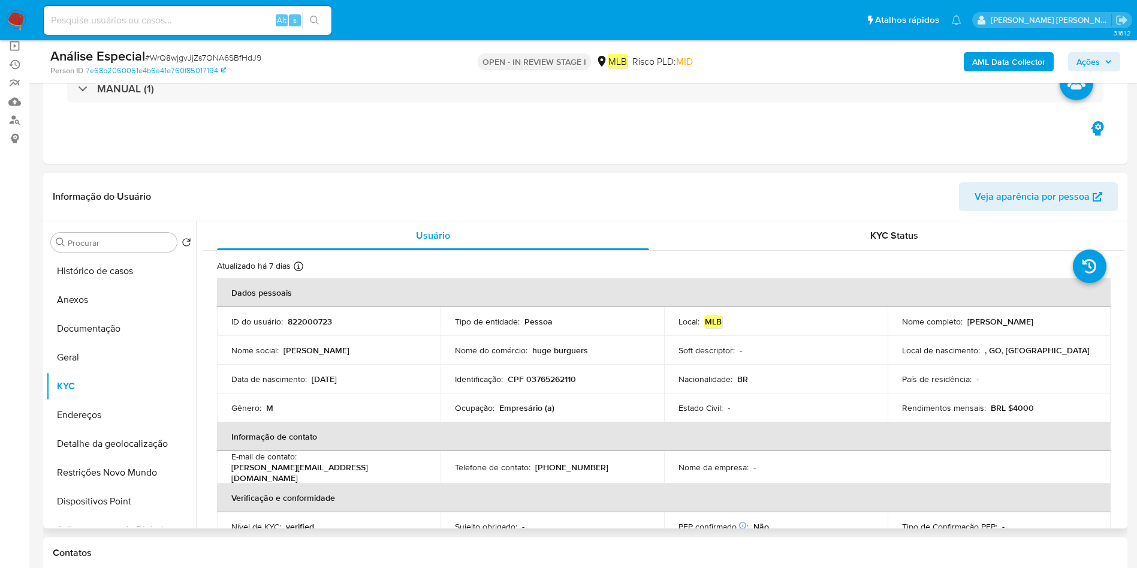
click at [93, 418] on button "Endereços" at bounding box center [121, 414] width 150 height 29
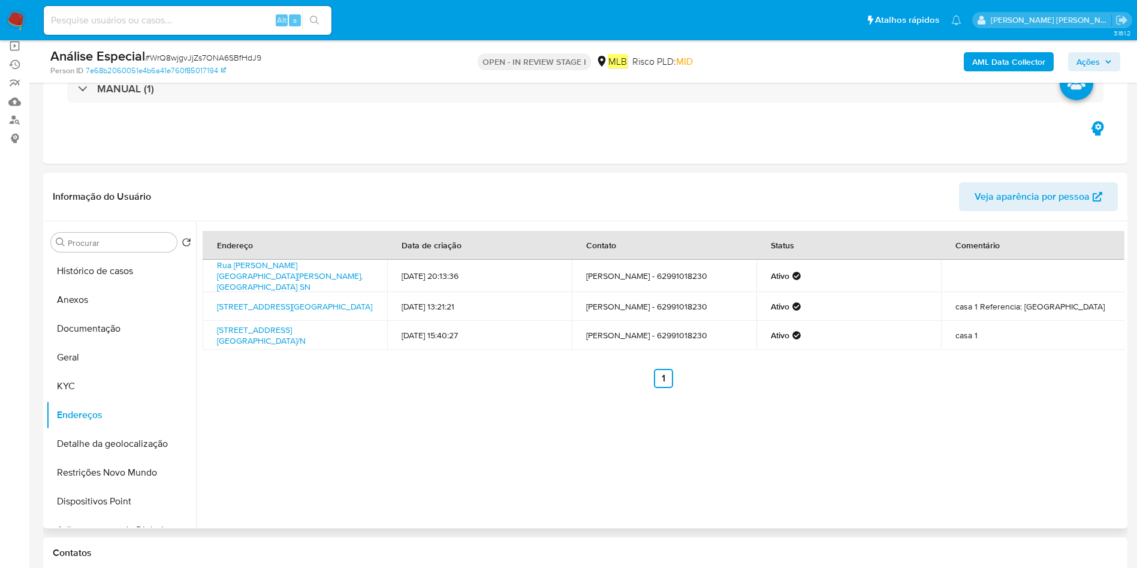
drag, startPoint x: 82, startPoint y: 433, endPoint x: 282, endPoint y: 444, distance: 200.6
click at [83, 436] on button "Detalhe da geolocalização" at bounding box center [121, 443] width 150 height 29
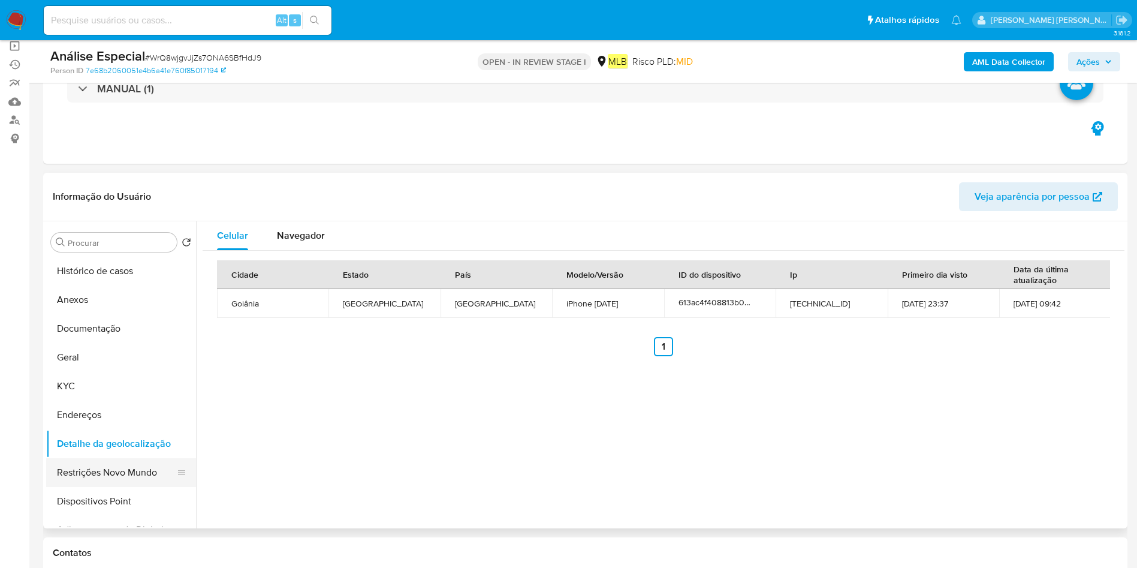
click at [108, 477] on button "Restrições Novo Mundo" at bounding box center [116, 472] width 140 height 29
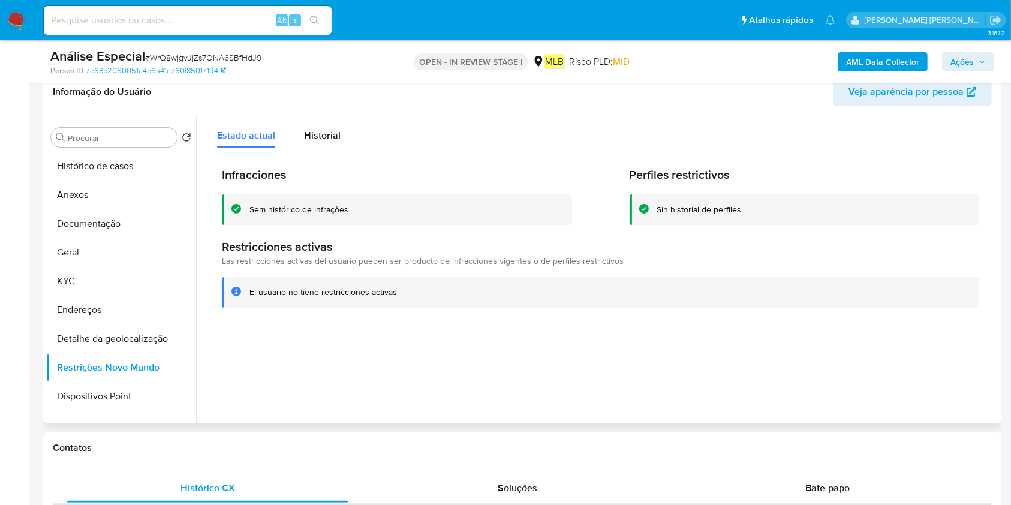
scroll to position [170, 0]
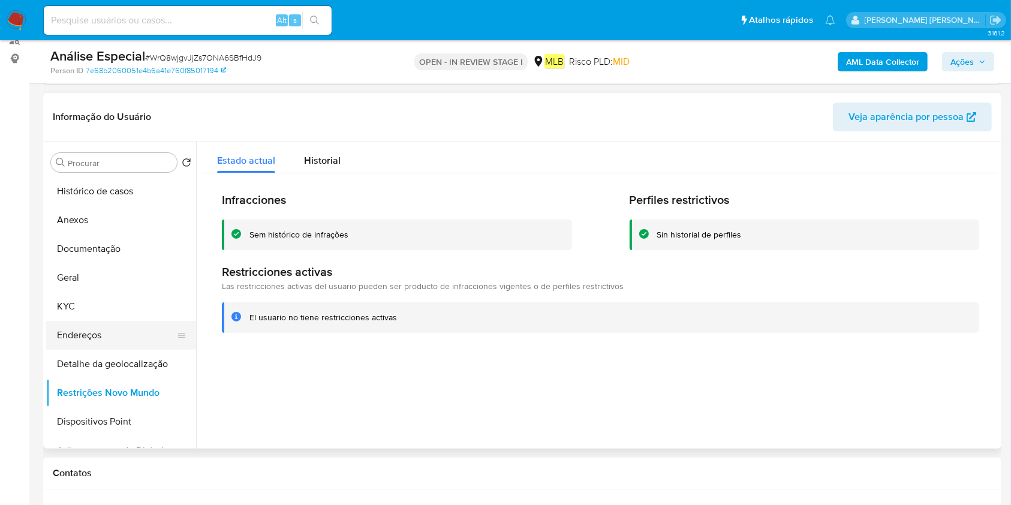
click at [100, 321] on button "Endereços" at bounding box center [116, 335] width 140 height 29
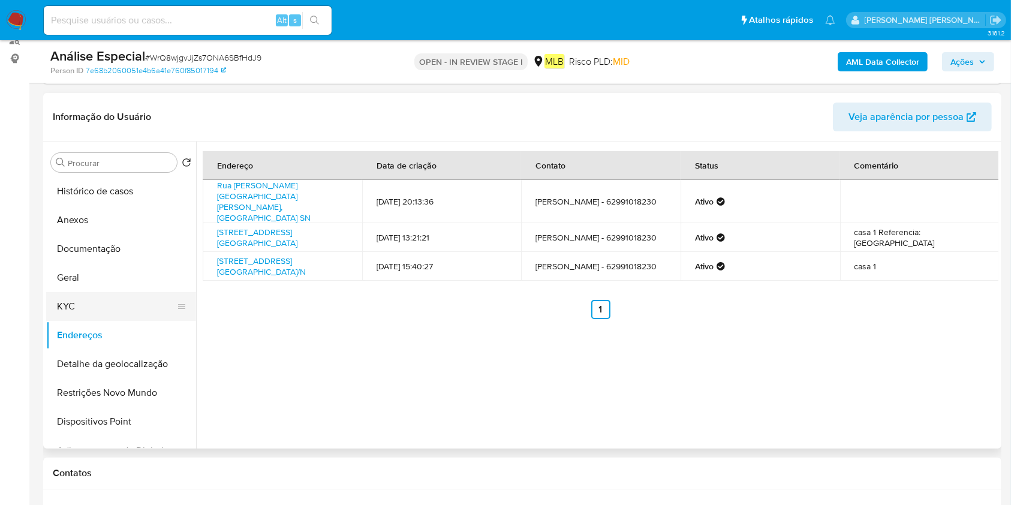
click at [137, 309] on button "KYC" at bounding box center [116, 306] width 140 height 29
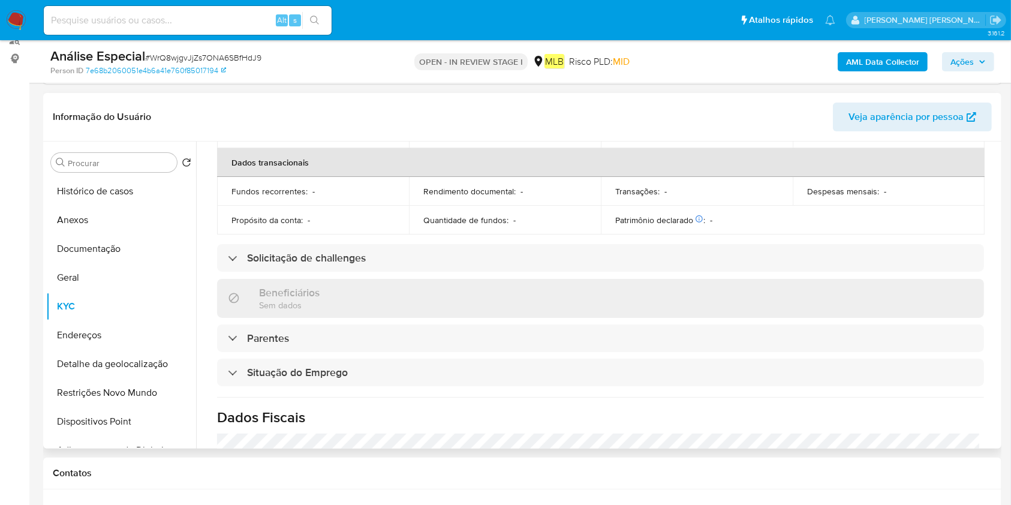
scroll to position [510, 0]
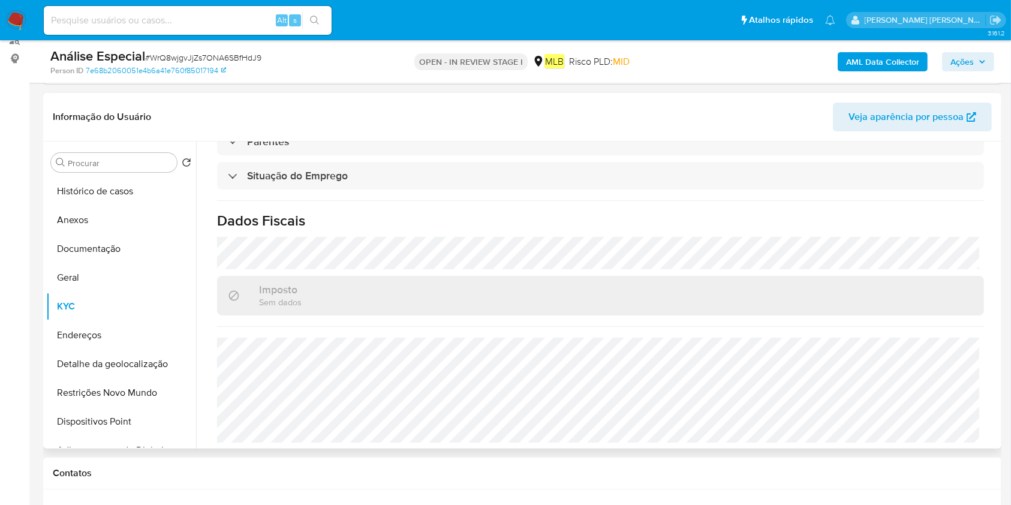
click at [96, 336] on button "Endereços" at bounding box center [121, 335] width 150 height 29
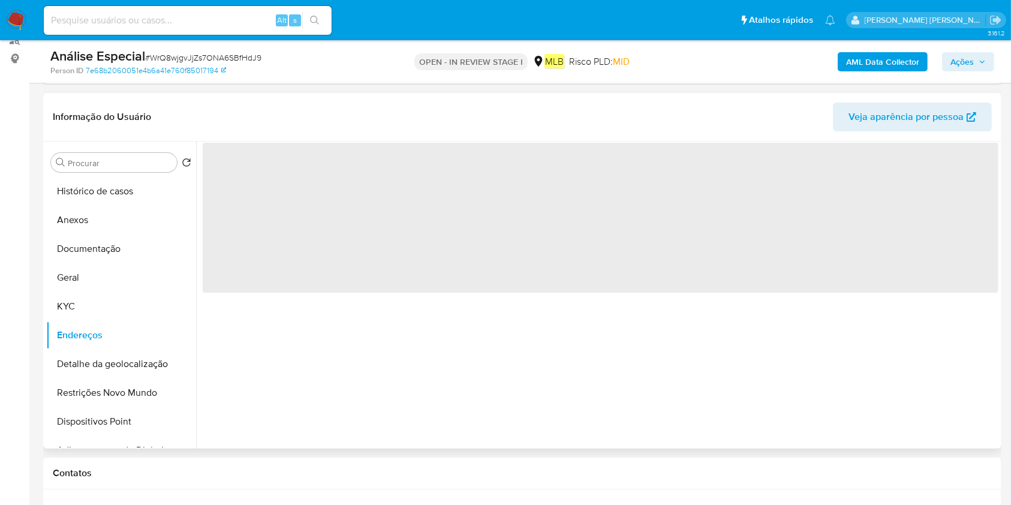
scroll to position [0, 0]
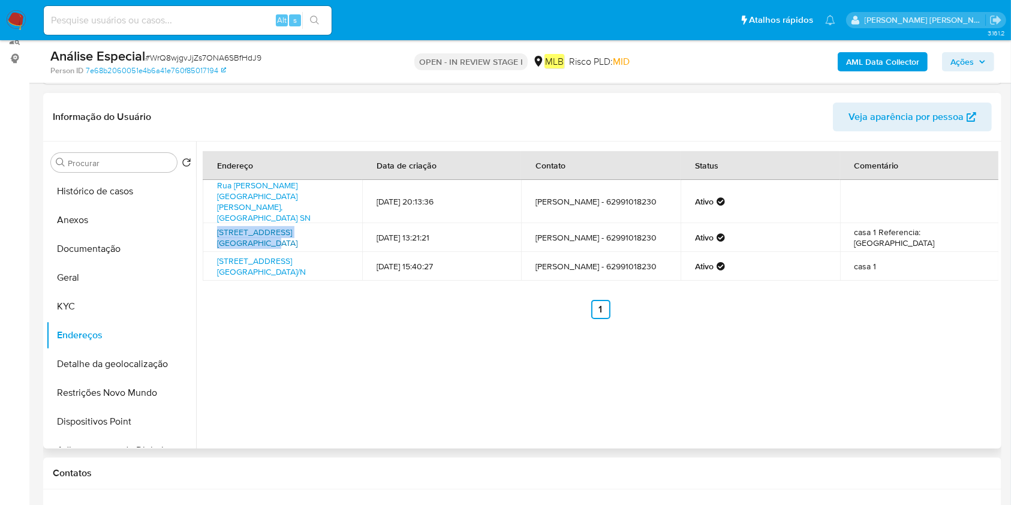
drag, startPoint x: 206, startPoint y: 221, endPoint x: 325, endPoint y: 222, distance: 119.3
click at [325, 223] on td "Rua Rt 26 01, Anápolis, Goiás, 75136365, Brasil 01" at bounding box center [282, 237] width 159 height 29
copy link "Rua Rt 26 01, Anápolis, Goiás"
click at [124, 223] on button "Anexos" at bounding box center [116, 220] width 140 height 29
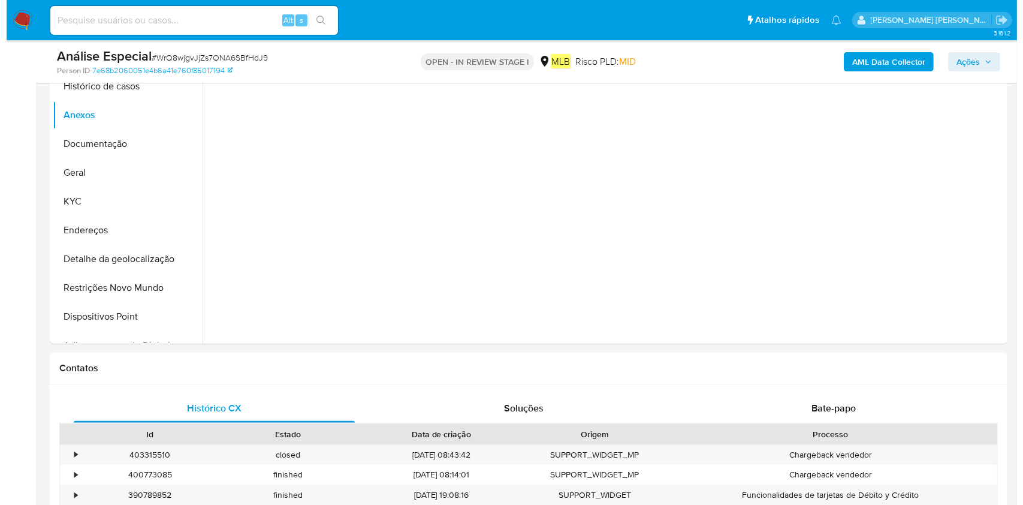
scroll to position [249, 0]
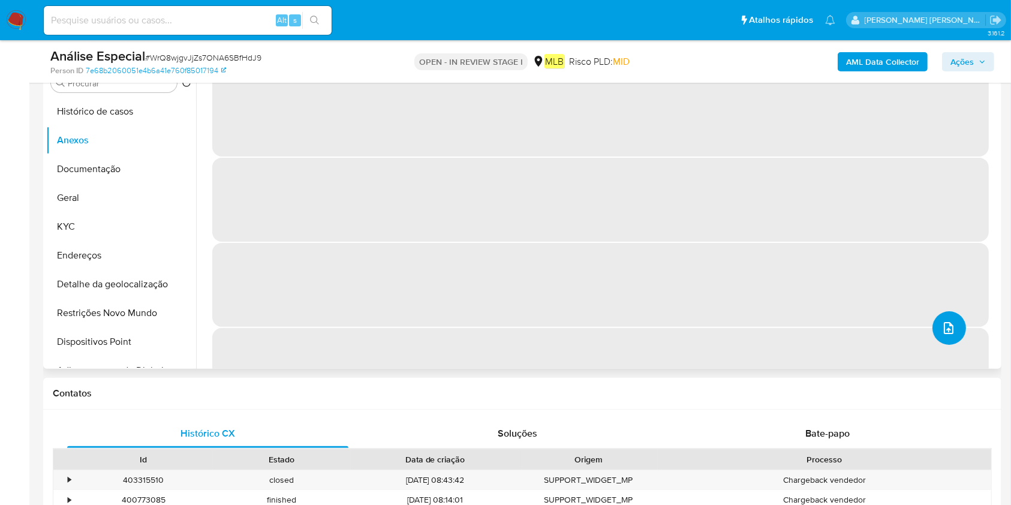
click at [953, 339] on button "upload-file" at bounding box center [949, 328] width 34 height 34
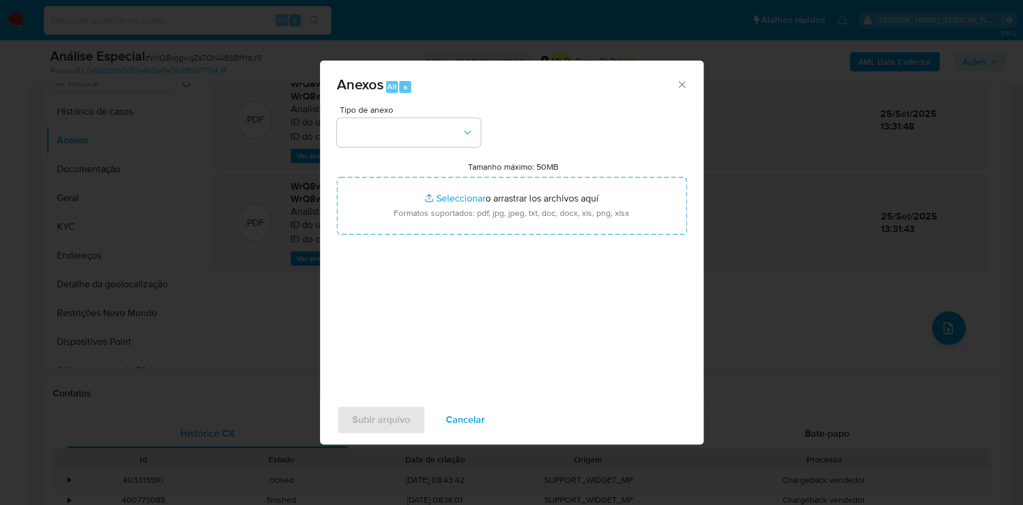
click at [412, 116] on div "Tipo de anexo" at bounding box center [409, 126] width 144 height 41
click at [412, 130] on button "button" at bounding box center [409, 132] width 144 height 29
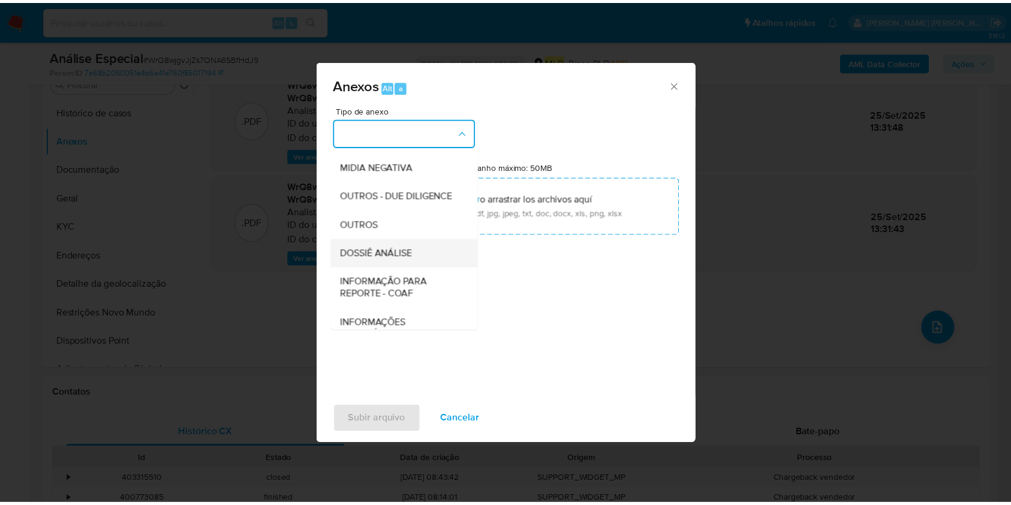
scroll to position [184, 0]
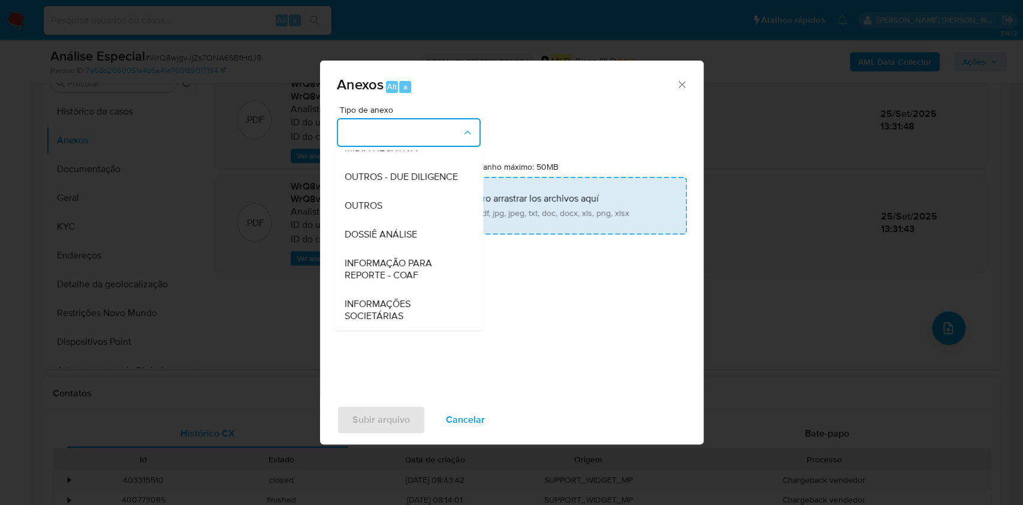
click at [406, 197] on div "OUTROS" at bounding box center [405, 205] width 122 height 29
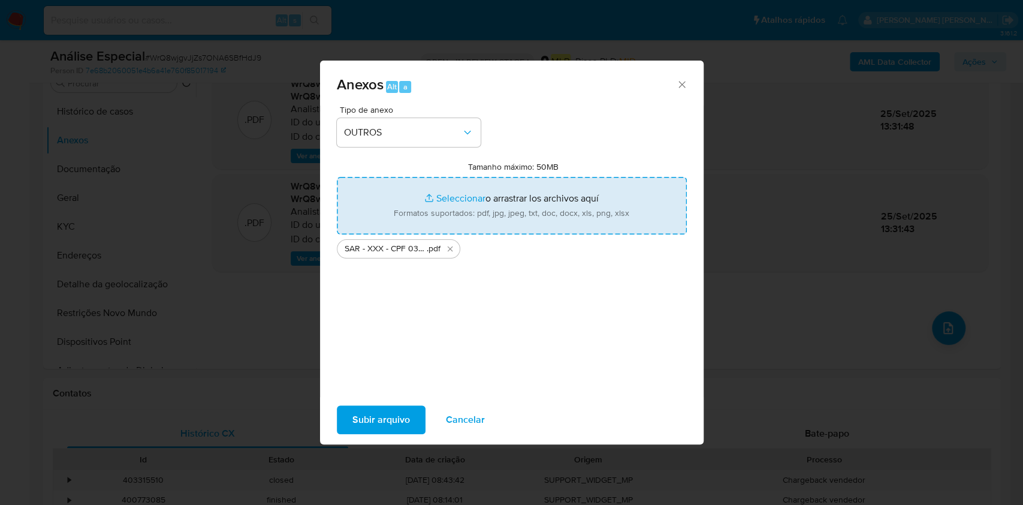
type input "C:\fakepath\Mulan 822000723_2025_09_23_17_16_29.xlsx"
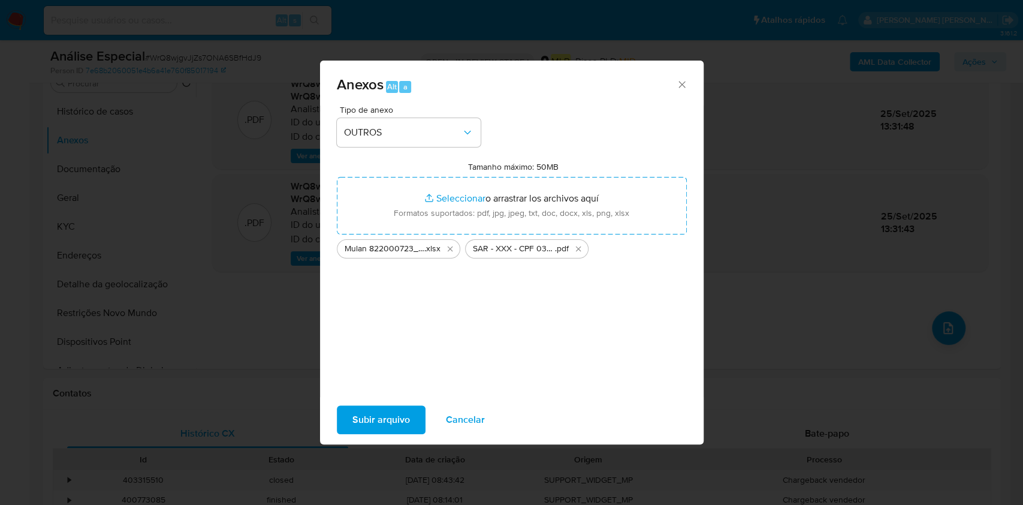
click at [341, 409] on button "Subir arquivo" at bounding box center [381, 419] width 89 height 29
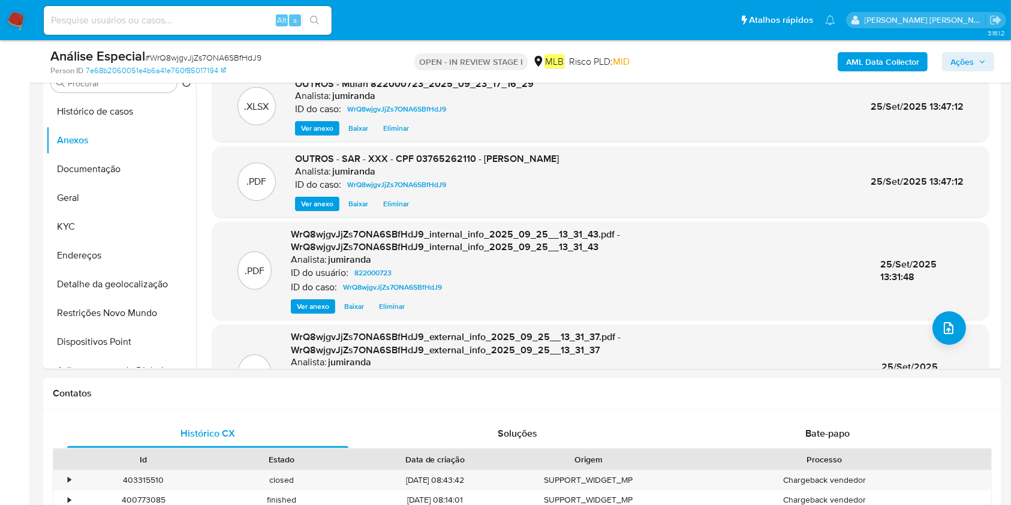
click at [975, 59] on span "Ações" at bounding box center [967, 61] width 35 height 17
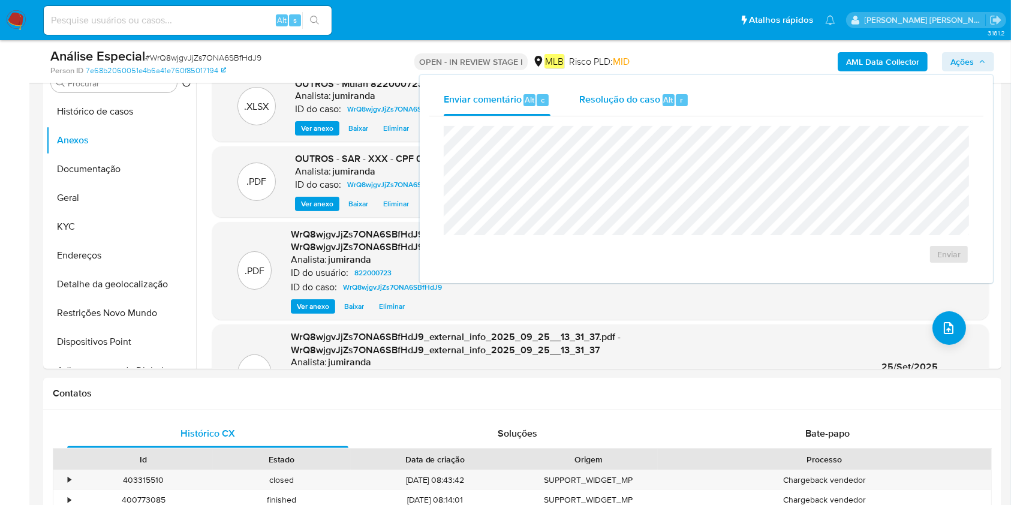
click at [614, 97] on span "Resolução do caso" at bounding box center [619, 99] width 81 height 14
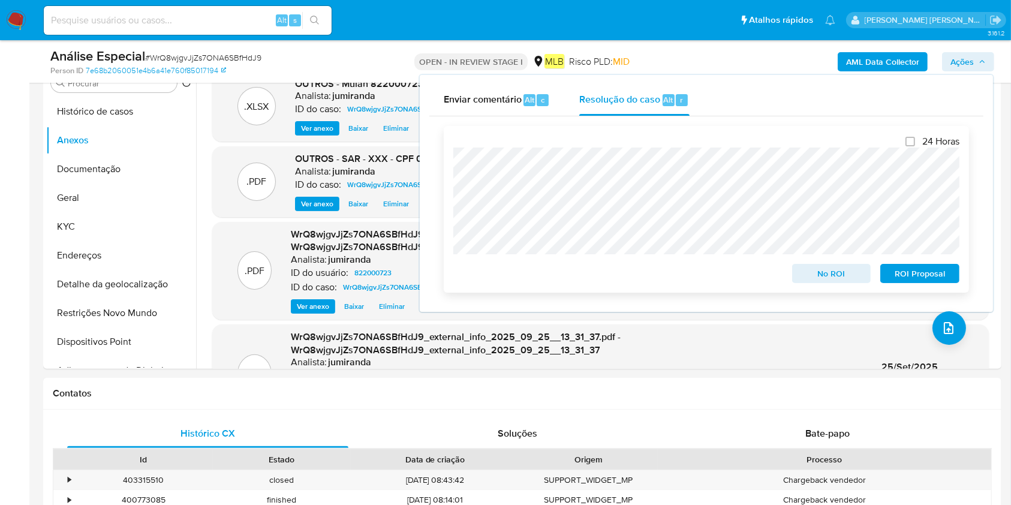
click at [909, 276] on span "ROI Proposal" at bounding box center [919, 273] width 62 height 17
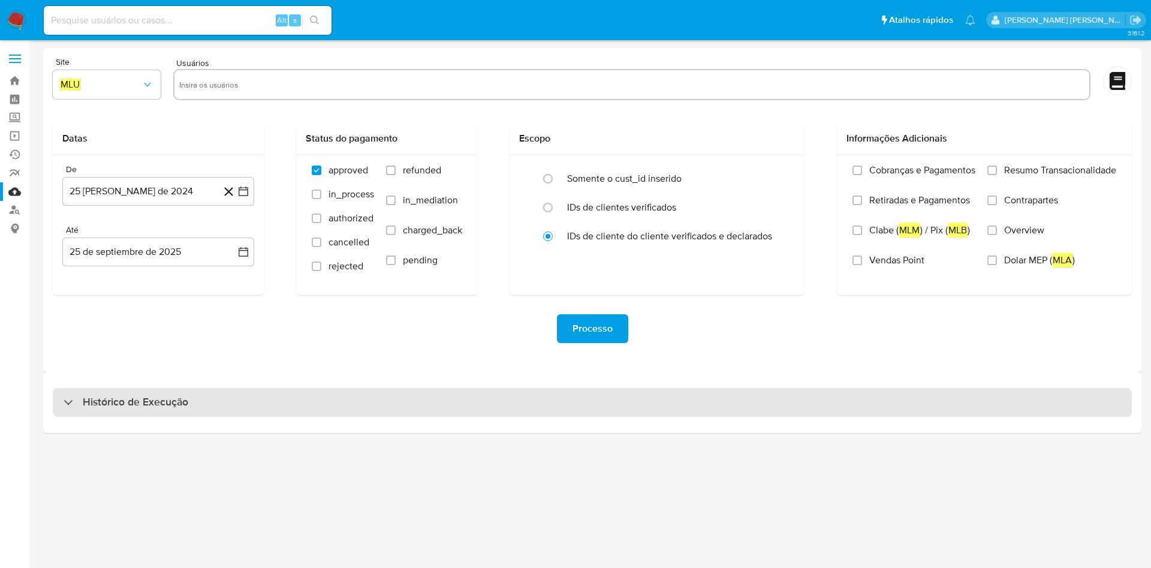
click at [300, 394] on div "Histórico de Execução" at bounding box center [592, 402] width 1079 height 29
select select "10"
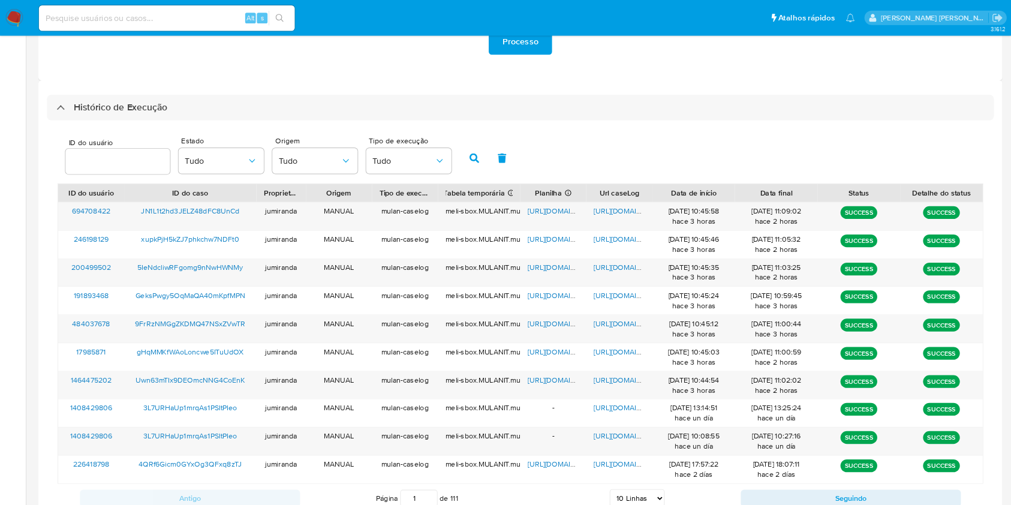
scroll to position [369, 0]
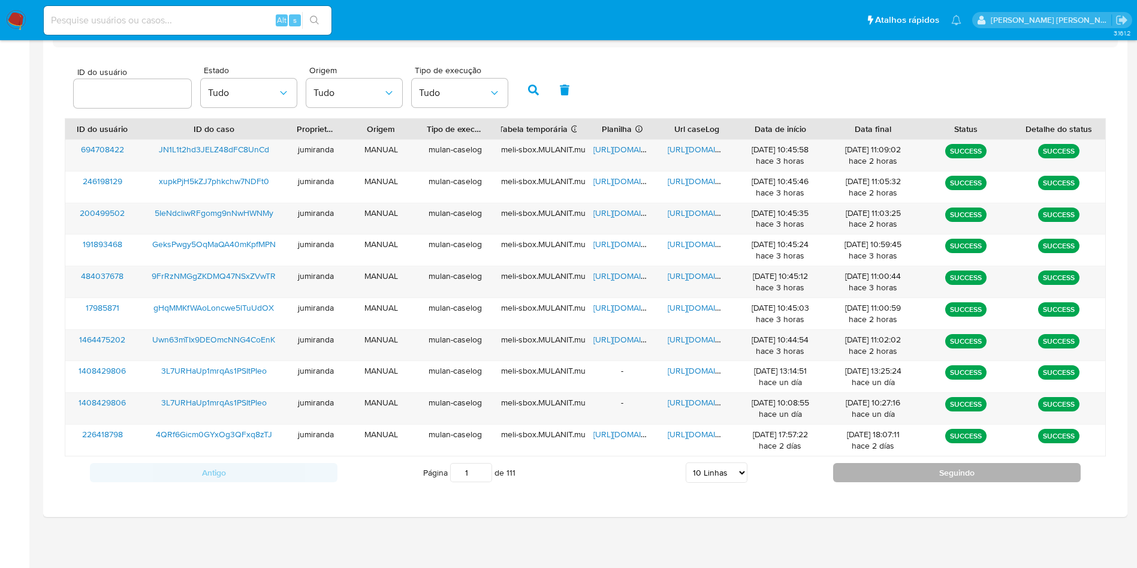
click at [919, 469] on button "Seguindo" at bounding box center [957, 472] width 248 height 19
type input "2"
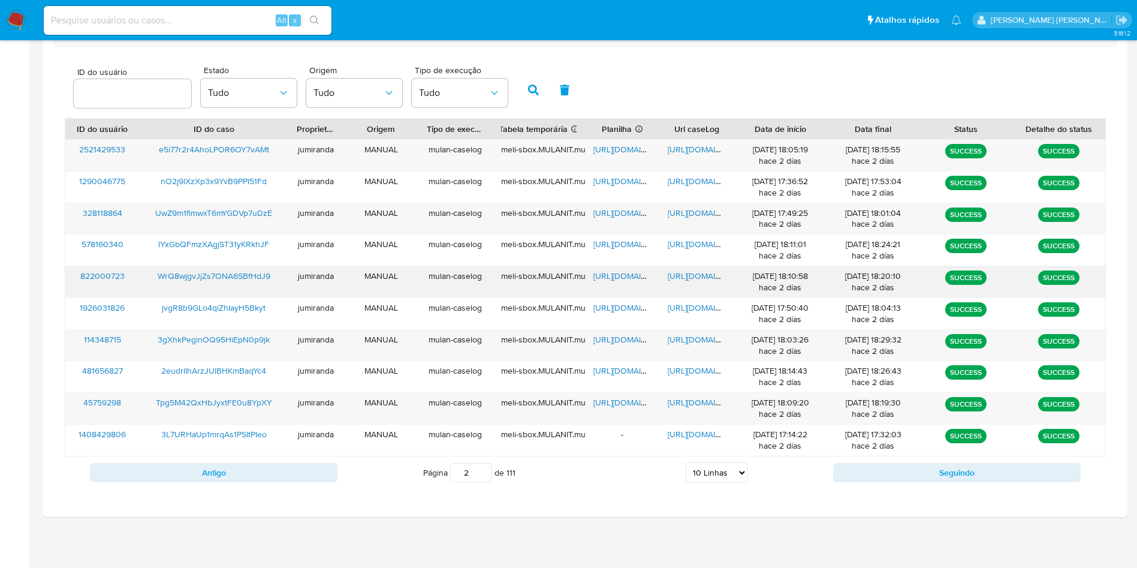
click at [635, 278] on span "https://docs.google.com/spreadsheets/d/1XwCfcW0-i3HvZxE1O2nvqNwOLqkPOwU5MQCSuct…" at bounding box center [635, 276] width 83 height 12
click at [690, 275] on span "https://docs.google.com/document/d/1u8vz1oIFZ4SAUyX2vjApluoWYTigBPNg6IAqIrLVQhk…" at bounding box center [709, 276] width 83 height 12
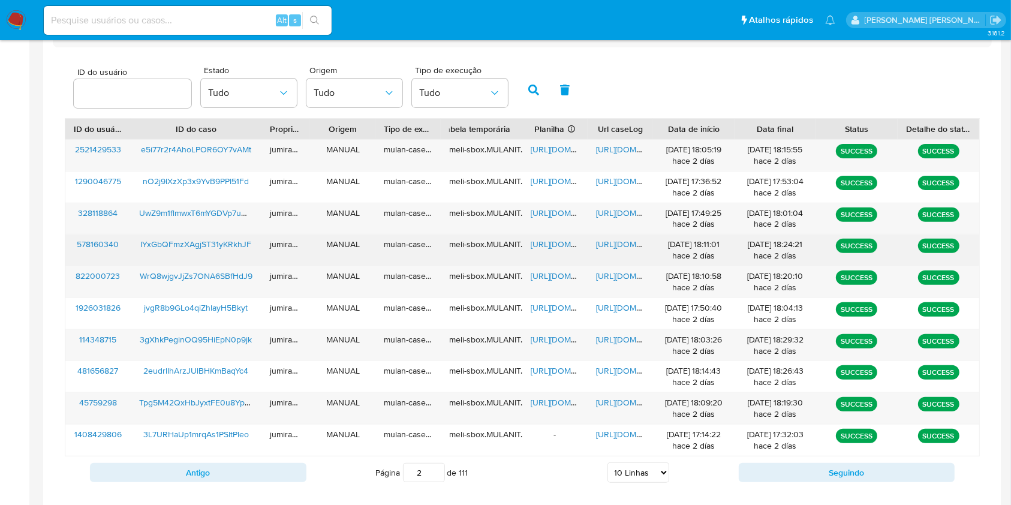
click at [556, 243] on span "https://docs.google.com/spreadsheets/d/1GnKuDhoa8JFiqo_0MNAvSqxXbDMuJnIFCerHVoh…" at bounding box center [572, 244] width 83 height 12
click at [602, 245] on span "https://docs.google.com/document/d/1NgJQ8NZVDdC_UGo6VWPy_YCvfRFsU_5O_Gh-hAi9pi8…" at bounding box center [637, 244] width 83 height 12
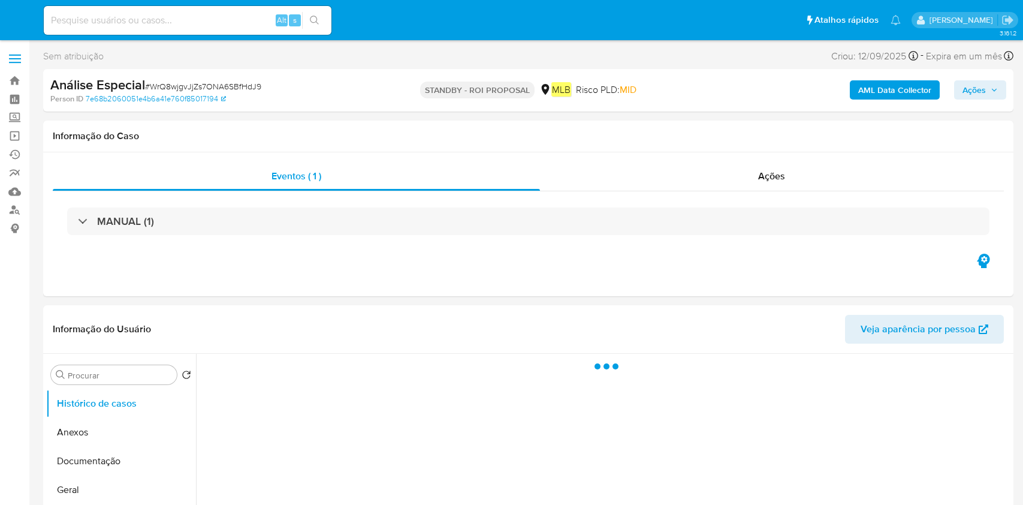
select select "10"
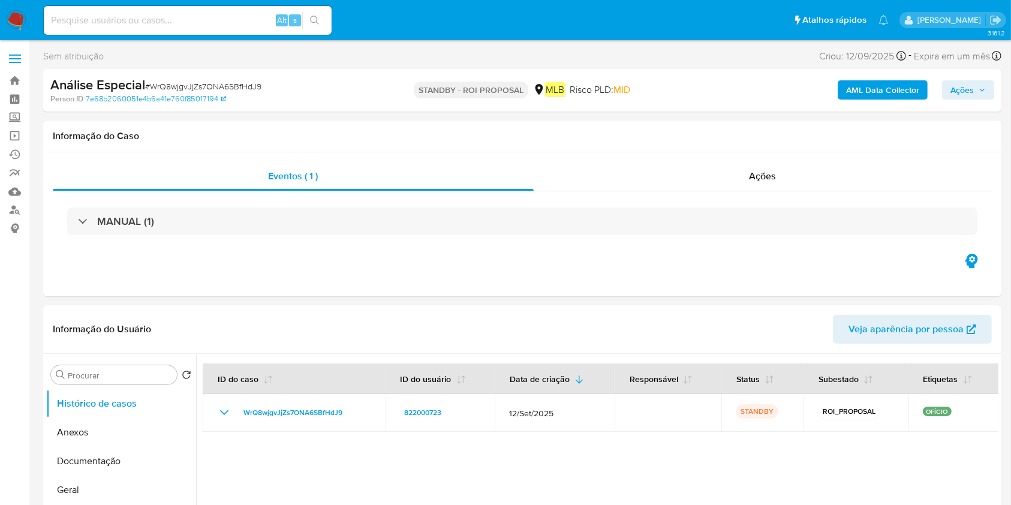
click at [168, 30] on div "Alt s" at bounding box center [188, 20] width 288 height 29
click at [174, 22] on input at bounding box center [188, 21] width 288 height 16
paste input "IYxGbQFmzXAgjST31yKRkhJF"
type input "IYxGbQFmzXAgjST31yKRkhJF"
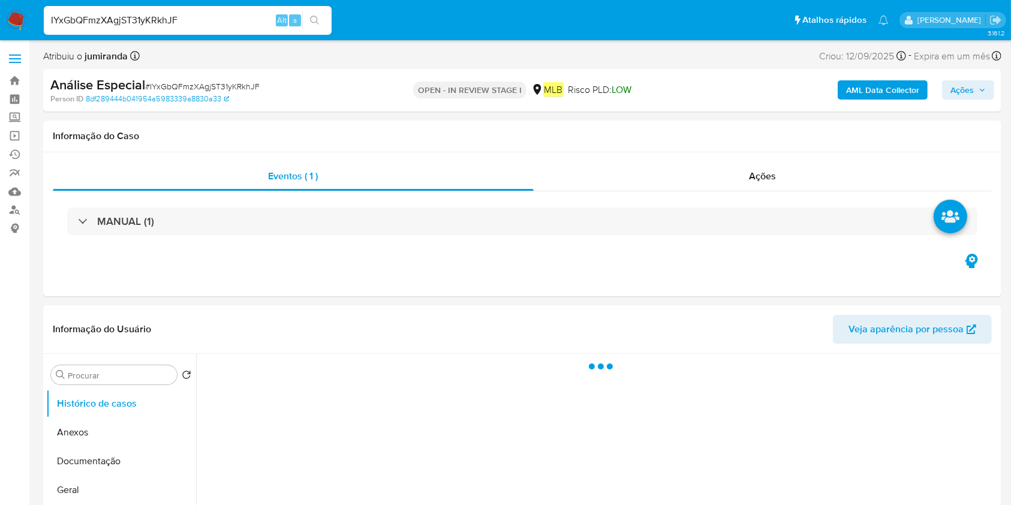
select select "10"
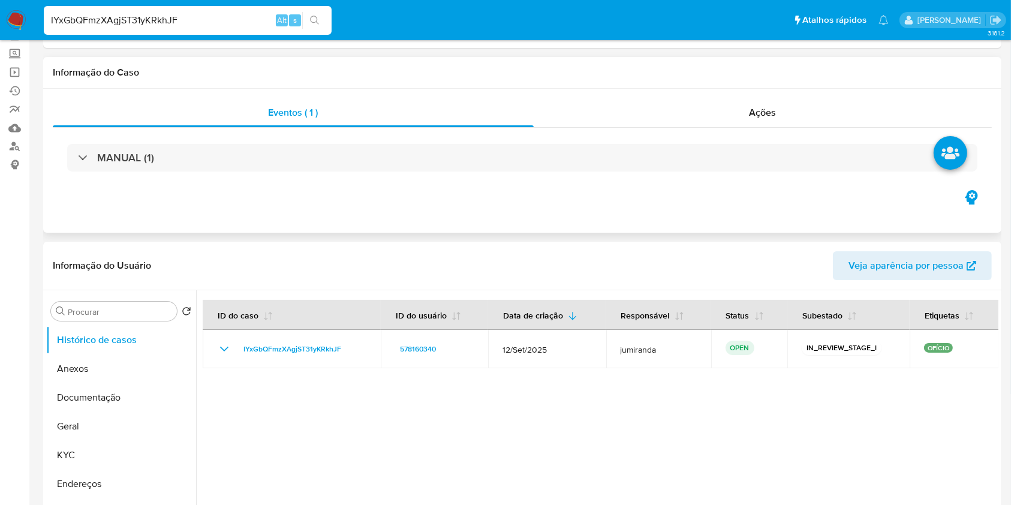
scroll to position [80, 0]
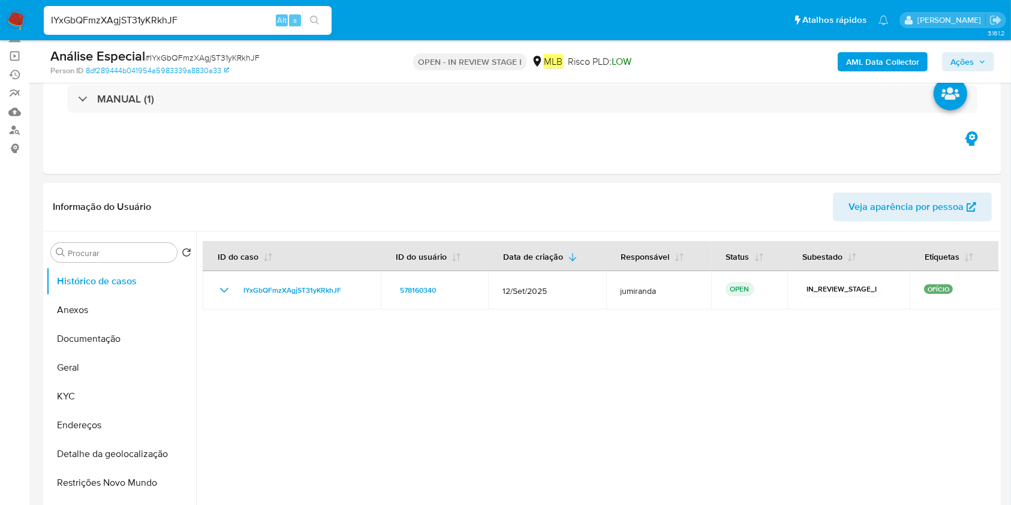
click at [898, 70] on b "AML Data Collector" at bounding box center [882, 61] width 73 height 19
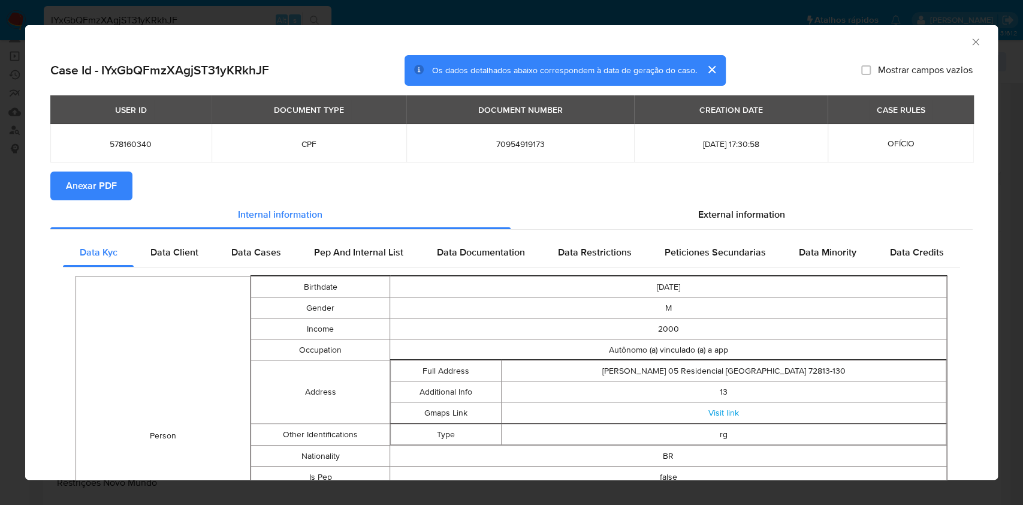
click at [115, 189] on span "Anexar PDF" at bounding box center [91, 186] width 51 height 26
click at [972, 42] on icon "Fechar a janela" at bounding box center [975, 41] width 7 height 7
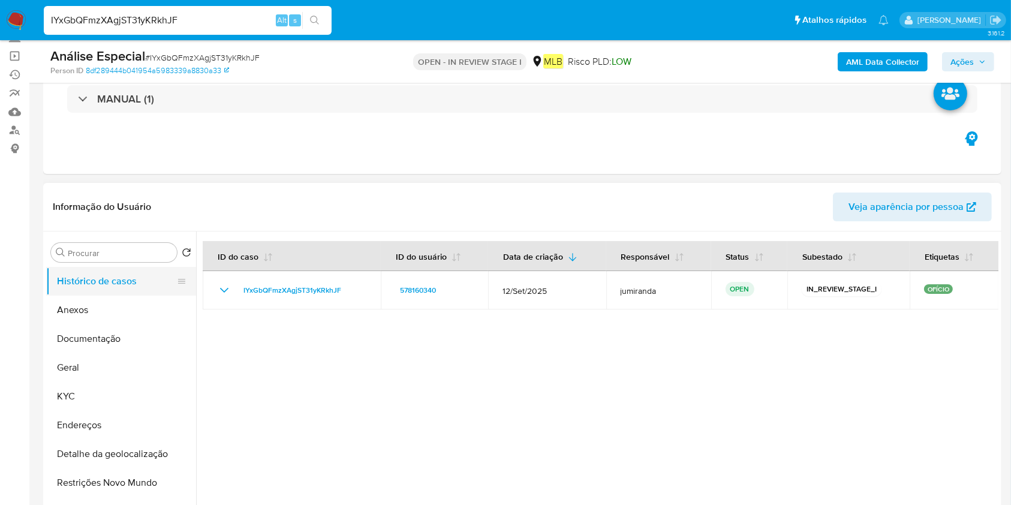
click at [97, 294] on button "Histórico de casos" at bounding box center [116, 281] width 140 height 29
click at [98, 300] on button "Anexos" at bounding box center [116, 310] width 140 height 29
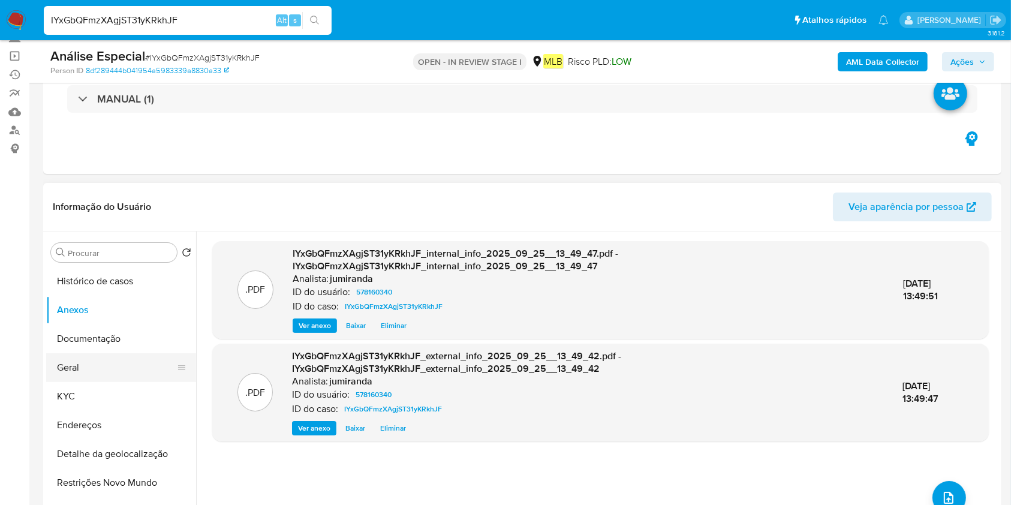
click at [83, 371] on button "Geral" at bounding box center [116, 367] width 140 height 29
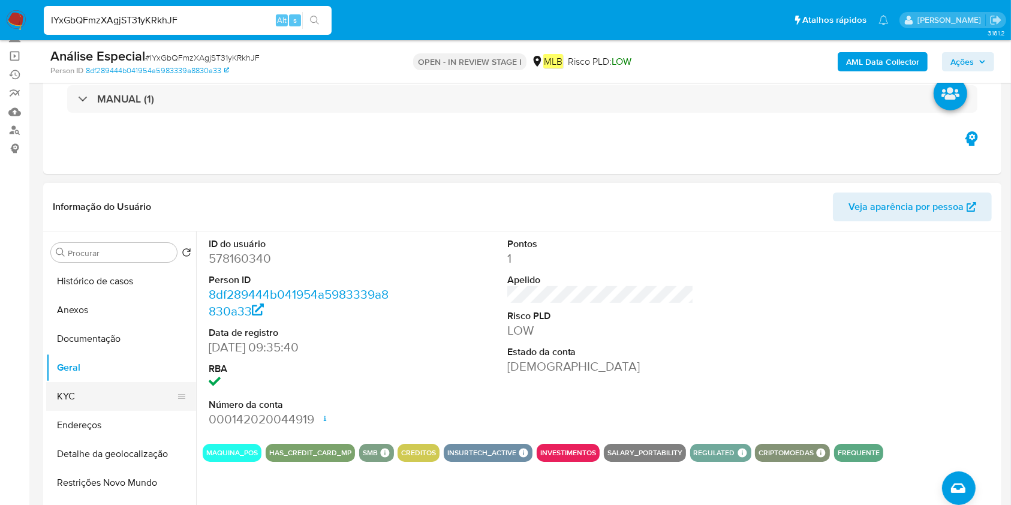
drag, startPoint x: 137, startPoint y: 403, endPoint x: 177, endPoint y: 383, distance: 44.8
click at [137, 403] on button "KYC" at bounding box center [116, 396] width 140 height 29
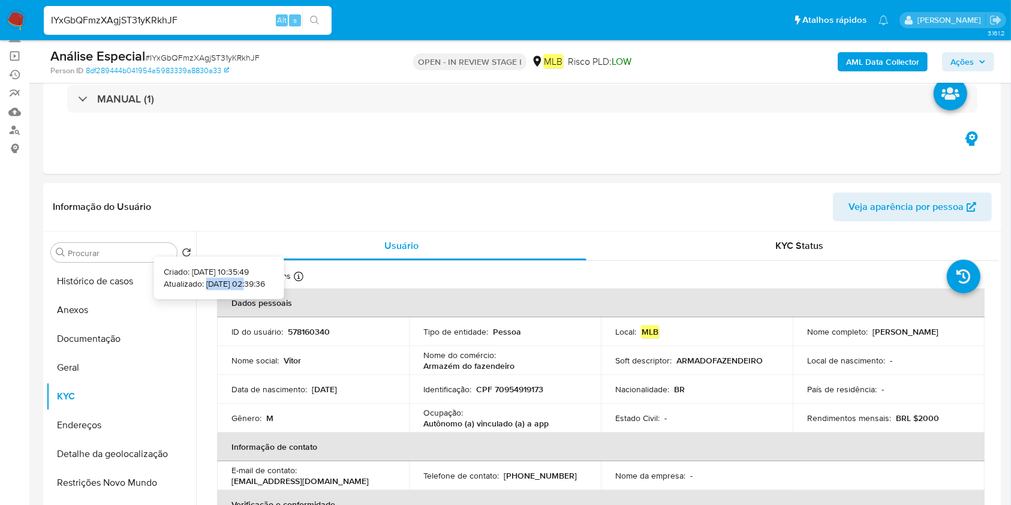
drag, startPoint x: 227, startPoint y: 284, endPoint x: 187, endPoint y: 284, distance: 40.2
click at [187, 284] on p "Atualizado: [DATE] 02:39:36" at bounding box center [214, 284] width 101 height 12
copy p "[DATE]"
click at [475, 420] on p "Autônomo (a) vinculado (a) a app" at bounding box center [485, 423] width 125 height 11
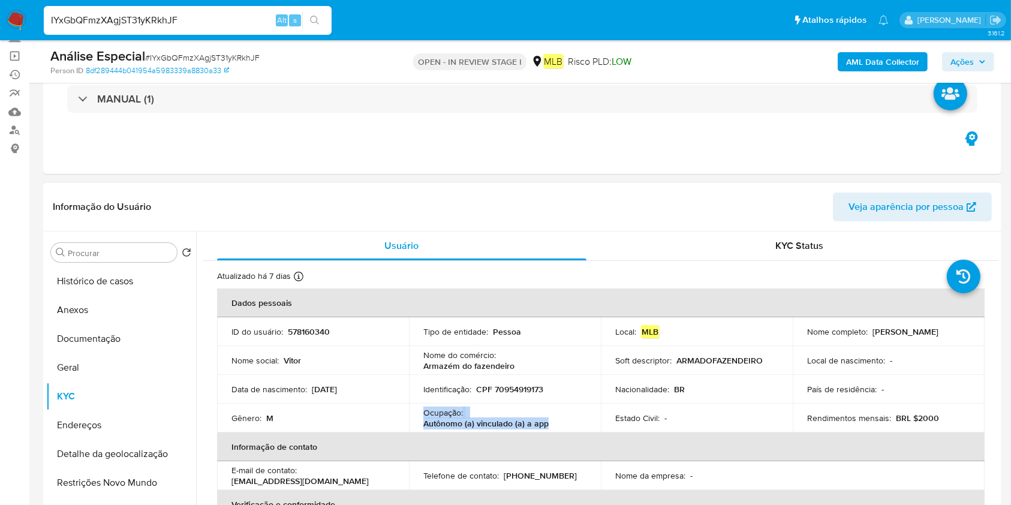
click at [475, 420] on p "Autônomo (a) vinculado (a) a app" at bounding box center [485, 423] width 125 height 11
copy div "Ocupação : Autônomo (a) vinculado (a) a app"
click at [115, 346] on button "Documentação" at bounding box center [116, 338] width 140 height 29
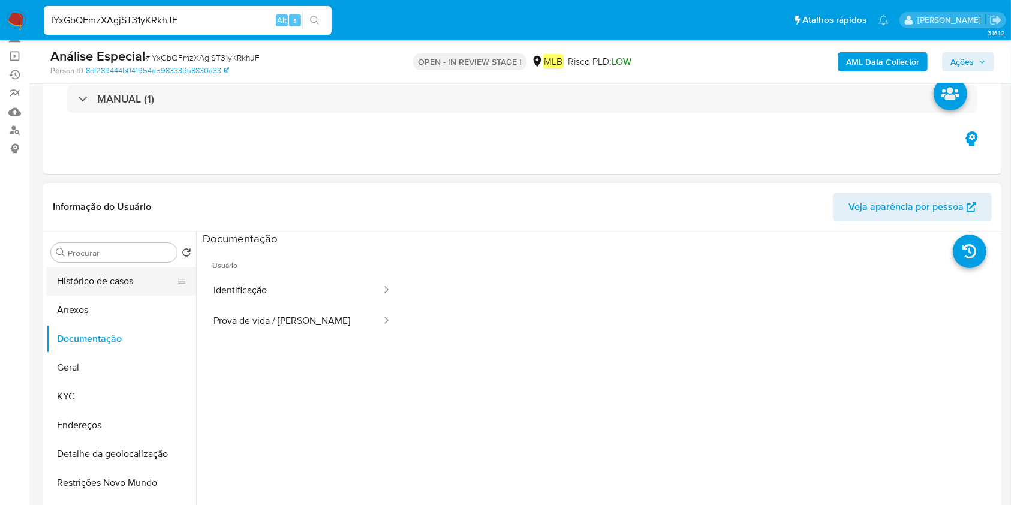
click at [113, 291] on button "Histórico de casos" at bounding box center [116, 281] width 140 height 29
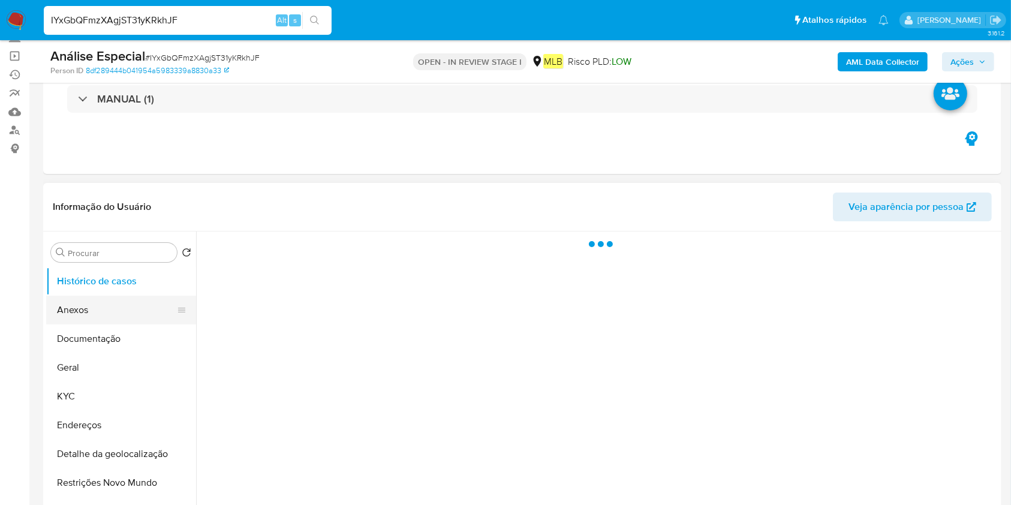
click at [116, 319] on button "Anexos" at bounding box center [116, 310] width 140 height 29
click at [94, 471] on button "Restrições Novo Mundo" at bounding box center [116, 482] width 140 height 29
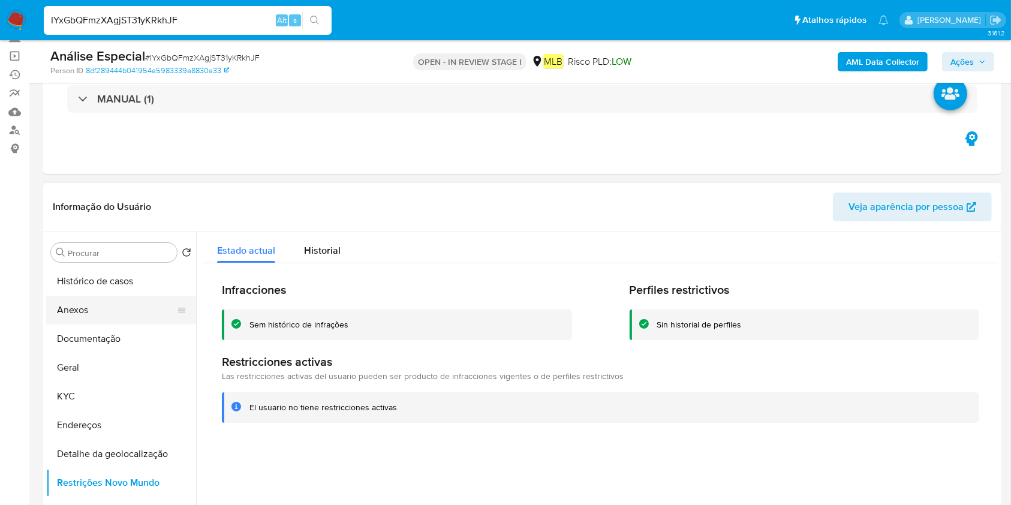
click at [125, 297] on button "Anexos" at bounding box center [116, 310] width 140 height 29
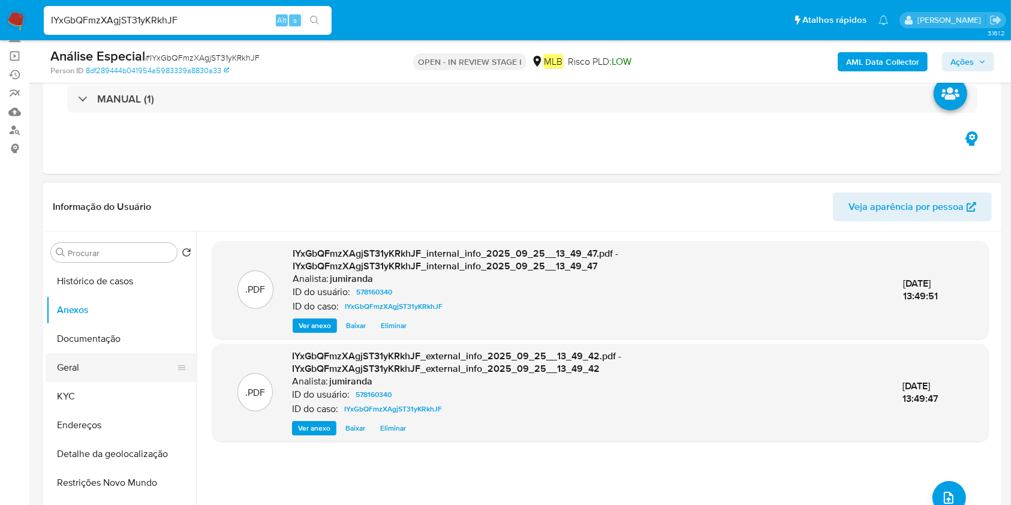
click at [163, 372] on button "Geral" at bounding box center [116, 367] width 140 height 29
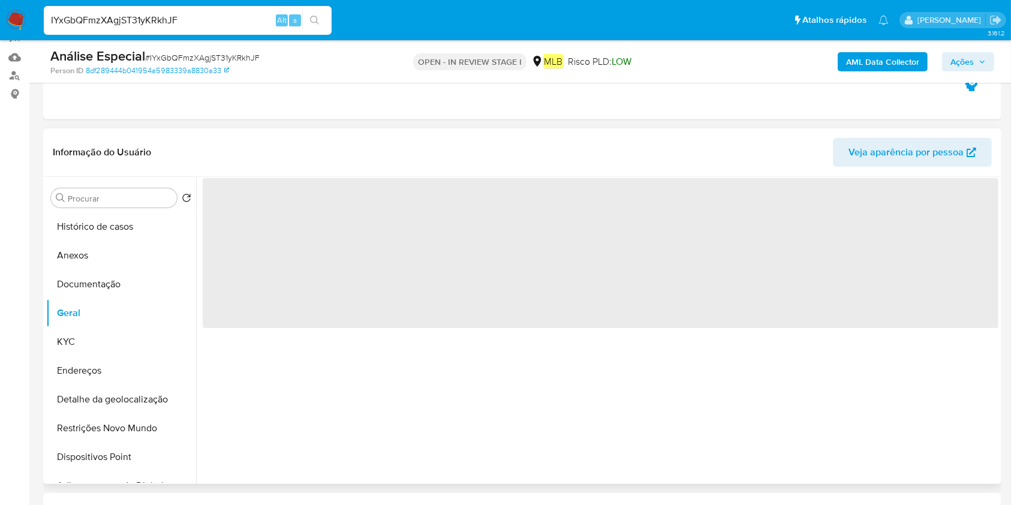
scroll to position [159, 0]
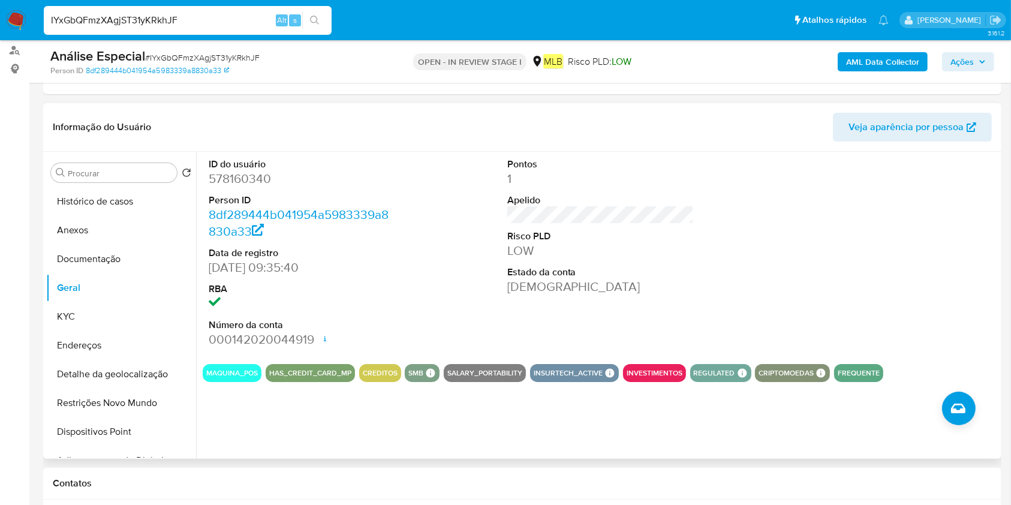
drag, startPoint x: 104, startPoint y: 321, endPoint x: 197, endPoint y: 324, distance: 93.6
click at [104, 321] on button "KYC" at bounding box center [121, 316] width 150 height 29
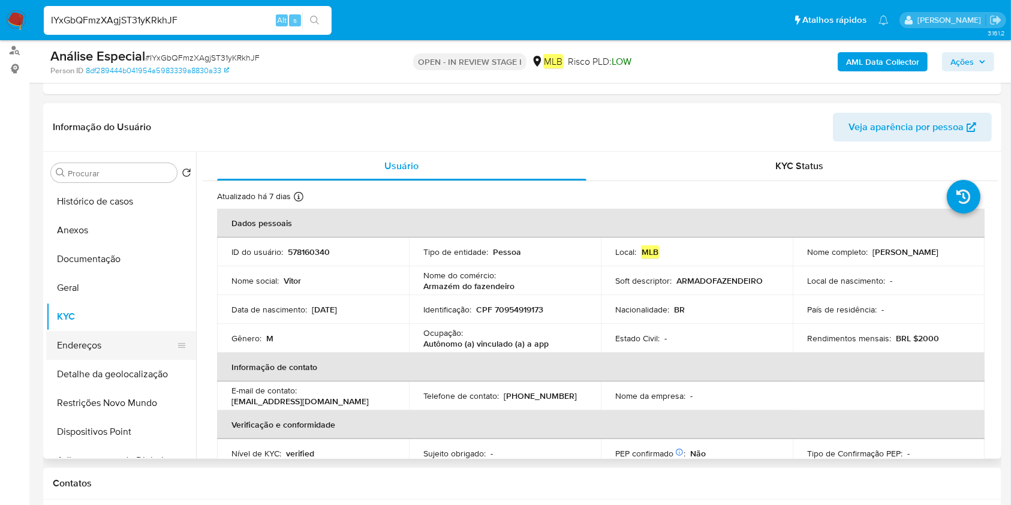
click at [87, 345] on button "Endereços" at bounding box center [116, 345] width 140 height 29
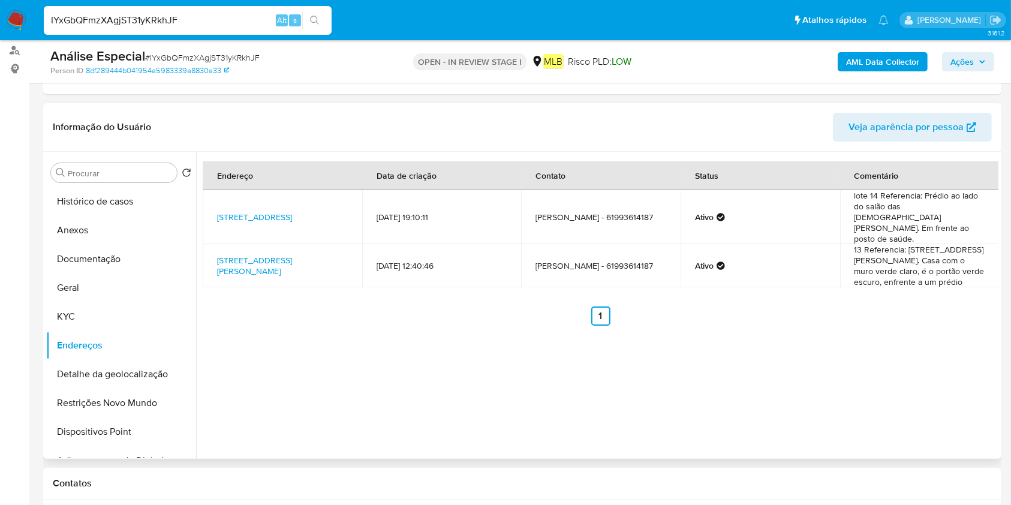
drag, startPoint x: 88, startPoint y: 378, endPoint x: 303, endPoint y: 383, distance: 215.9
click at [88, 378] on button "Detalhe da geolocalização" at bounding box center [121, 374] width 150 height 29
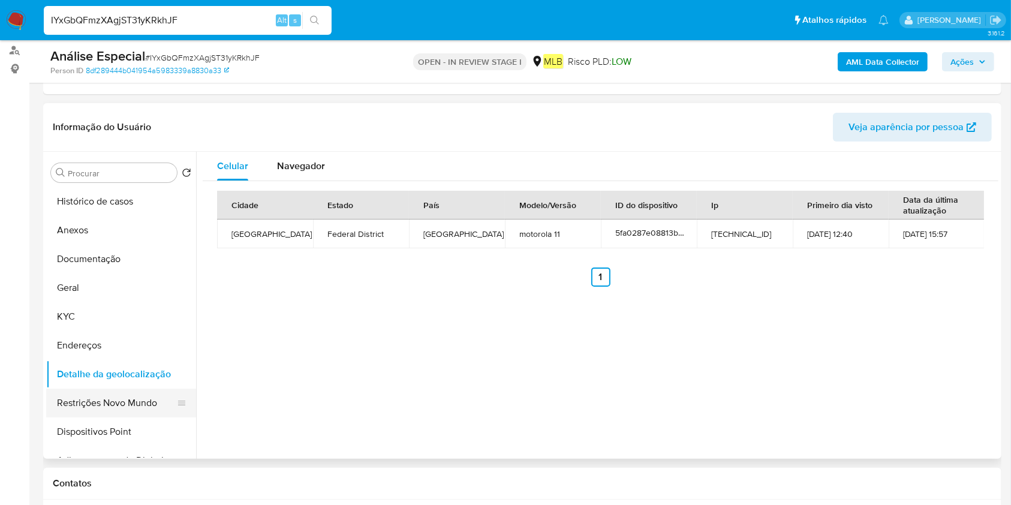
click at [85, 414] on button "Restrições Novo Mundo" at bounding box center [116, 402] width 140 height 29
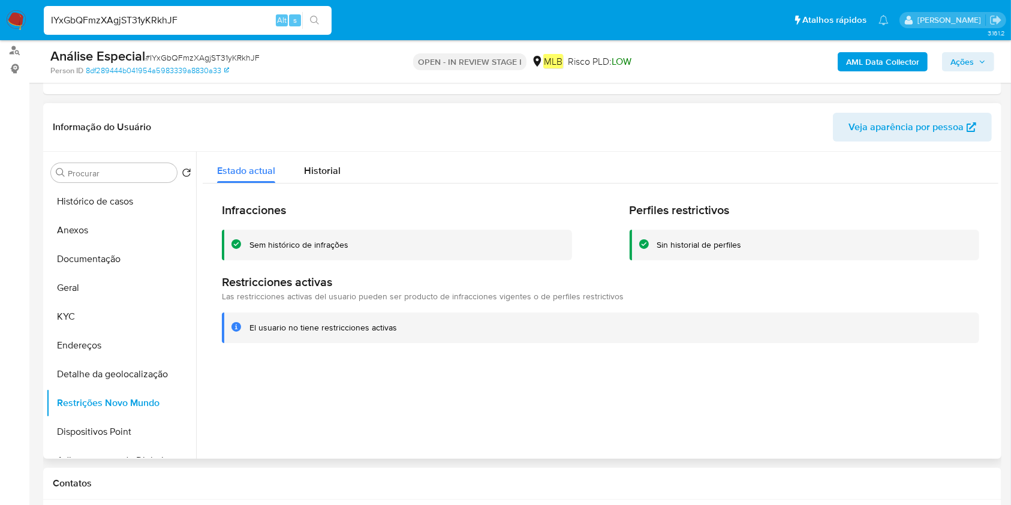
drag, startPoint x: 91, startPoint y: 425, endPoint x: 547, endPoint y: 423, distance: 456.2
click at [92, 426] on button "Dispositivos Point" at bounding box center [121, 431] width 150 height 29
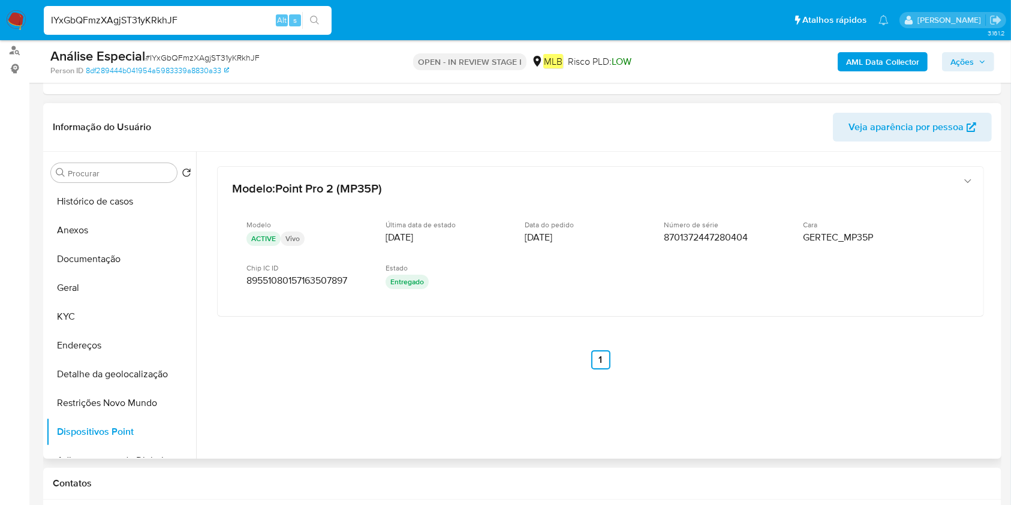
drag, startPoint x: 108, startPoint y: 353, endPoint x: 308, endPoint y: 353, distance: 199.6
click at [109, 353] on button "Endereços" at bounding box center [121, 345] width 150 height 29
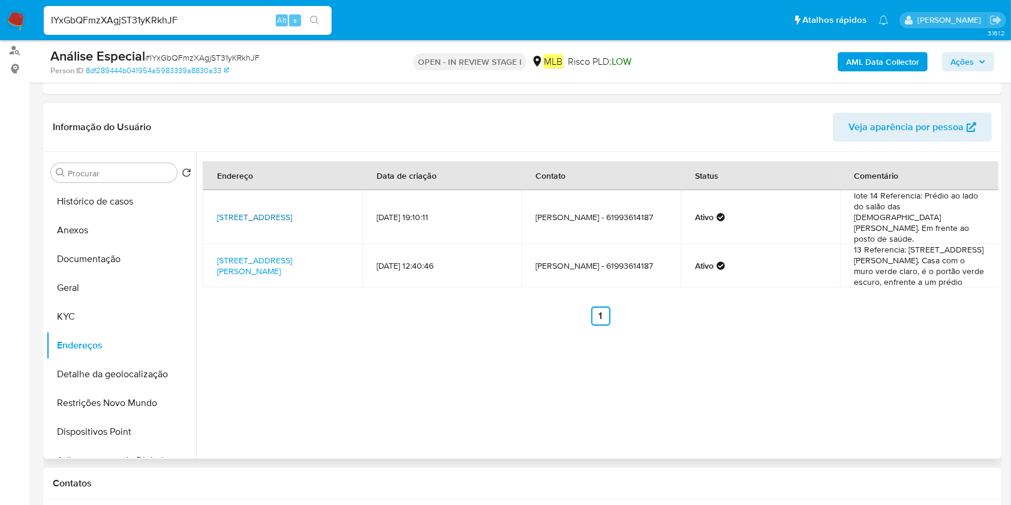
drag, startPoint x: 213, startPoint y: 200, endPoint x: 312, endPoint y: 206, distance: 98.5
click at [312, 206] on td "[STREET_ADDRESS]" at bounding box center [282, 217] width 159 height 54
copy link "[STREET_ADDRESS]"
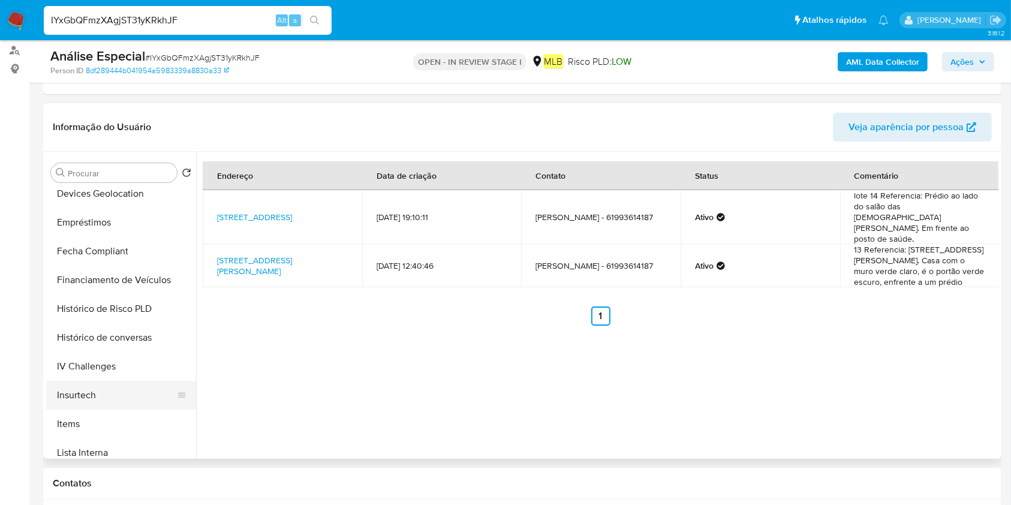
scroll to position [142, 0]
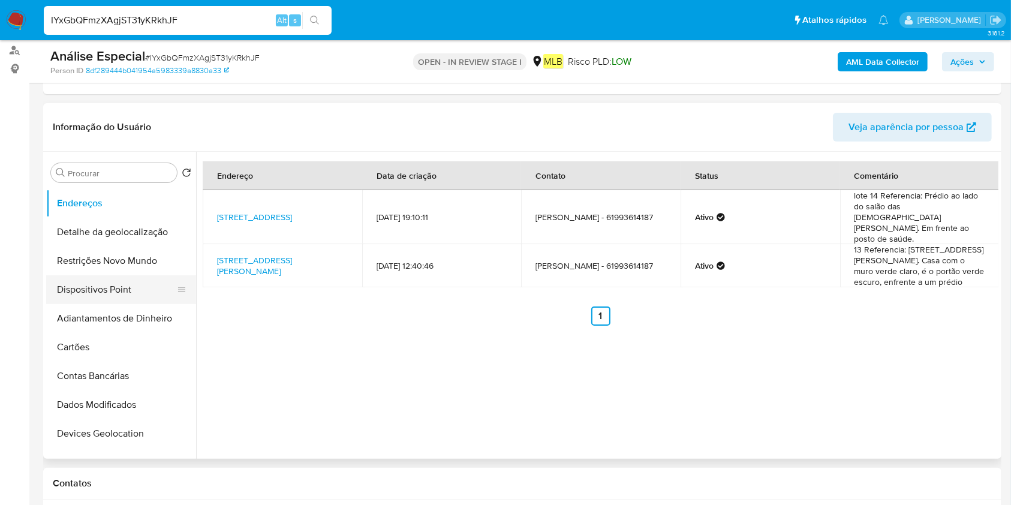
click at [113, 291] on button "Dispositivos Point" at bounding box center [116, 289] width 140 height 29
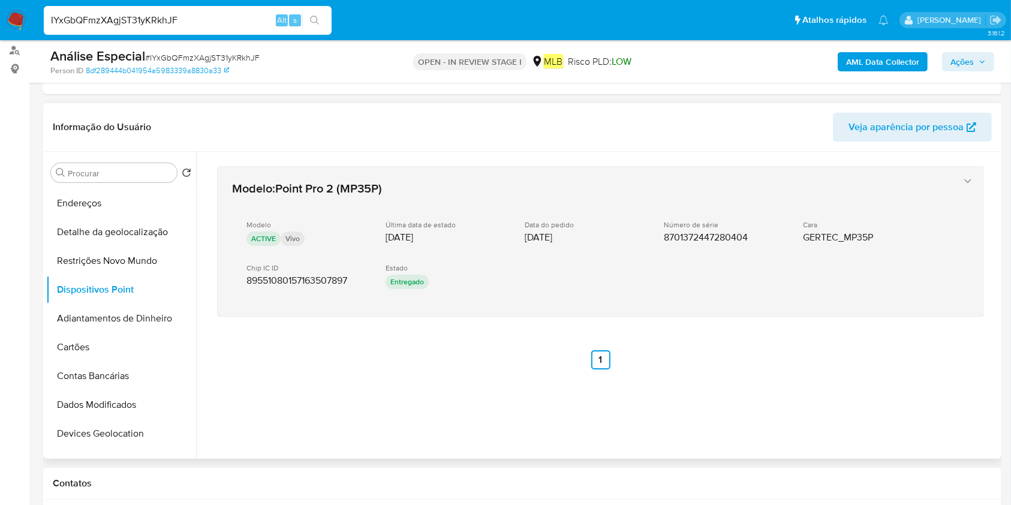
click at [317, 277] on span "89551080157163507897" at bounding box center [296, 281] width 101 height 12
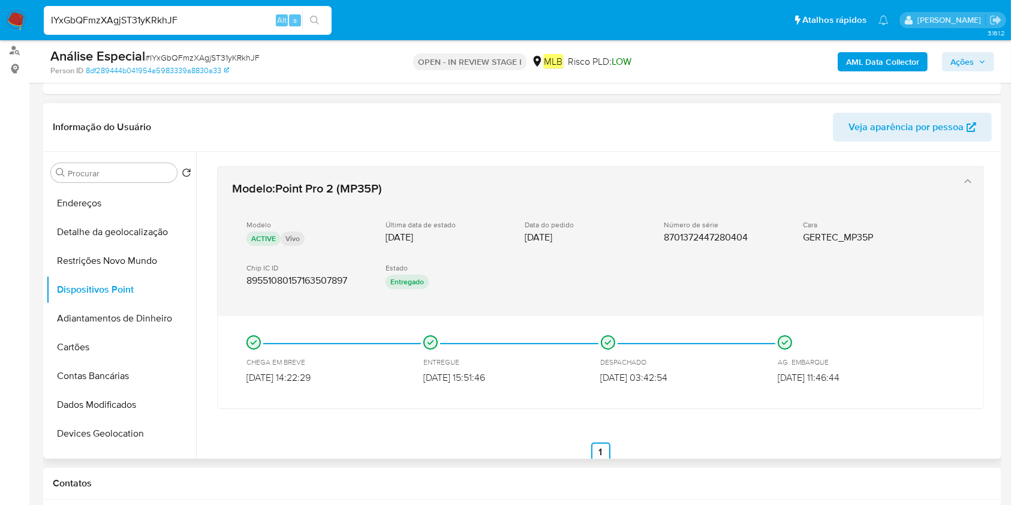
click at [317, 277] on span "89551080157163507897" at bounding box center [296, 281] width 101 height 12
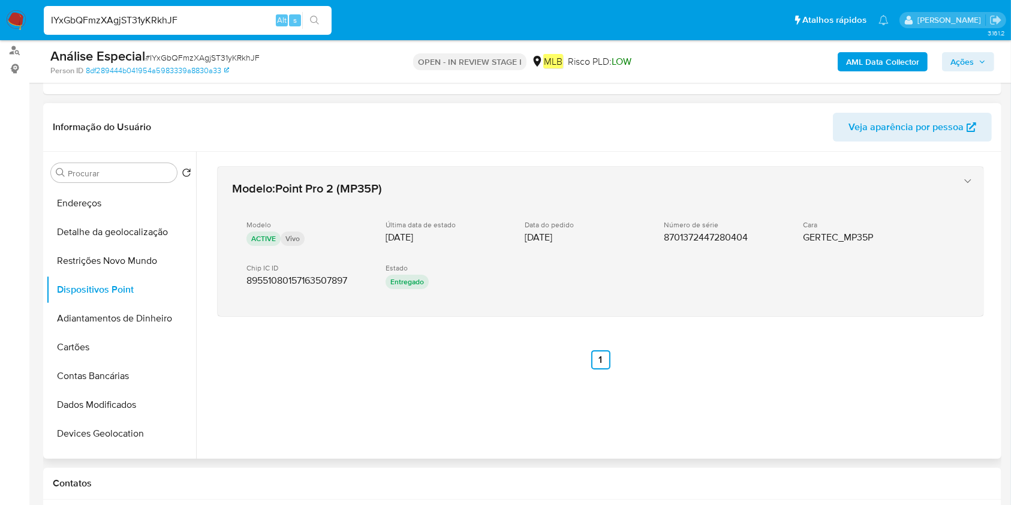
click at [317, 277] on span "89551080157163507897" at bounding box center [296, 281] width 101 height 12
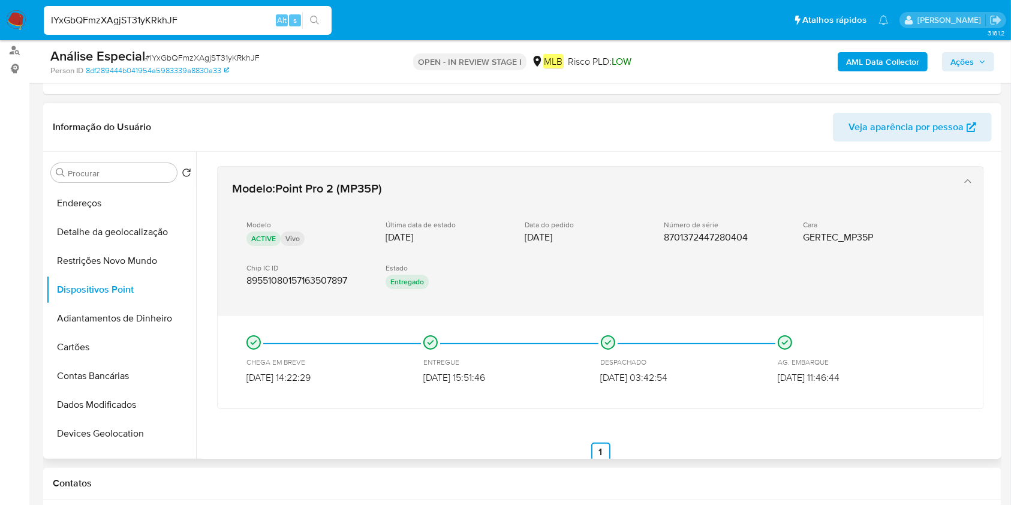
click at [317, 277] on span "89551080157163507897" at bounding box center [296, 281] width 101 height 12
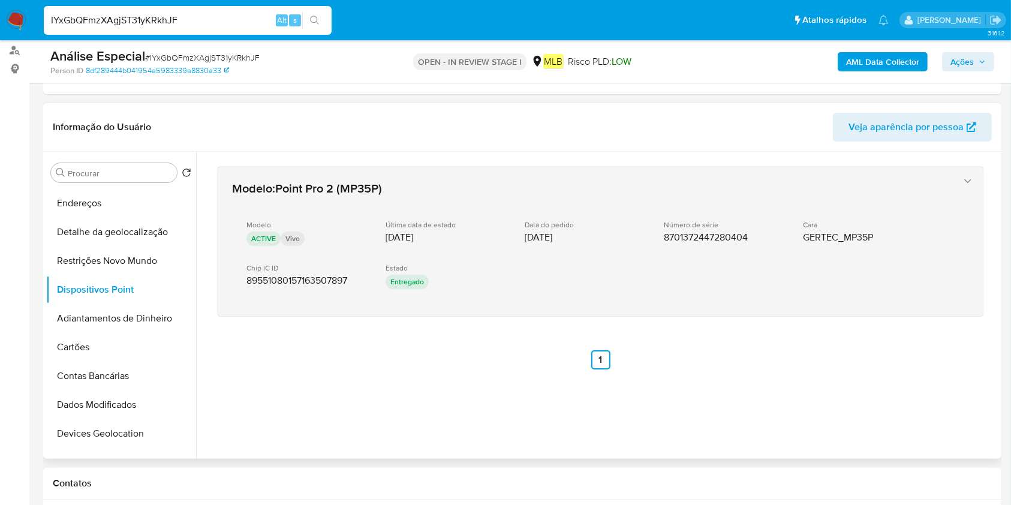
click at [317, 277] on span "89551080157163507897" at bounding box center [296, 281] width 101 height 12
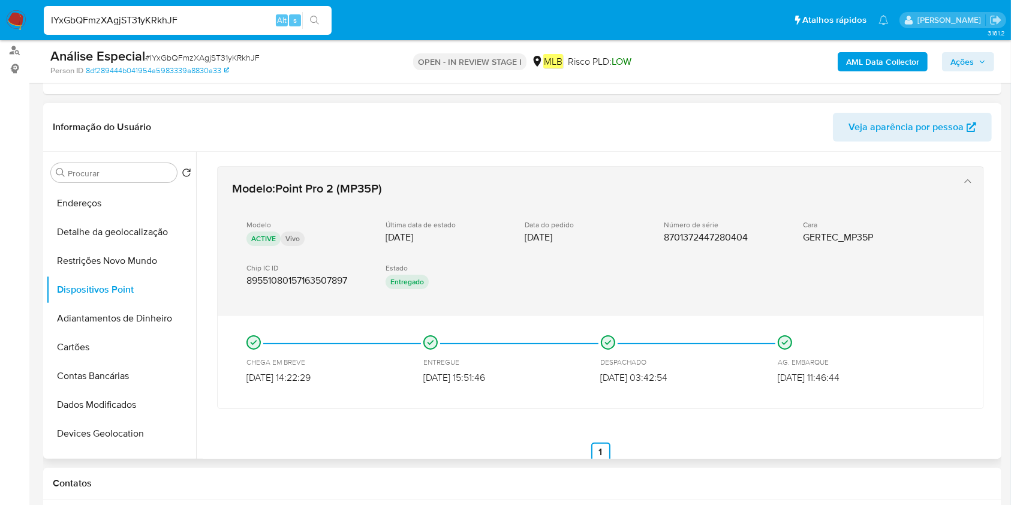
drag, startPoint x: 762, startPoint y: 233, endPoint x: 659, endPoint y: 239, distance: 102.7
click at [659, 239] on div "Modelo ACTIVE Vivo Última data de estado [DATE] Data do pedido [DATE] Número de…" at bounding box center [588, 255] width 713 height 91
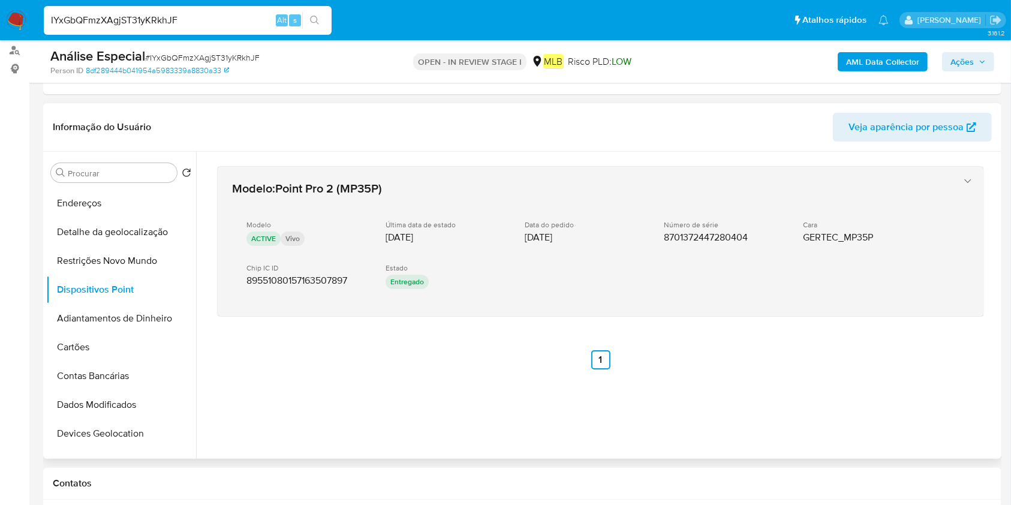
click at [691, 237] on span "8701372447280404" at bounding box center [706, 237] width 84 height 12
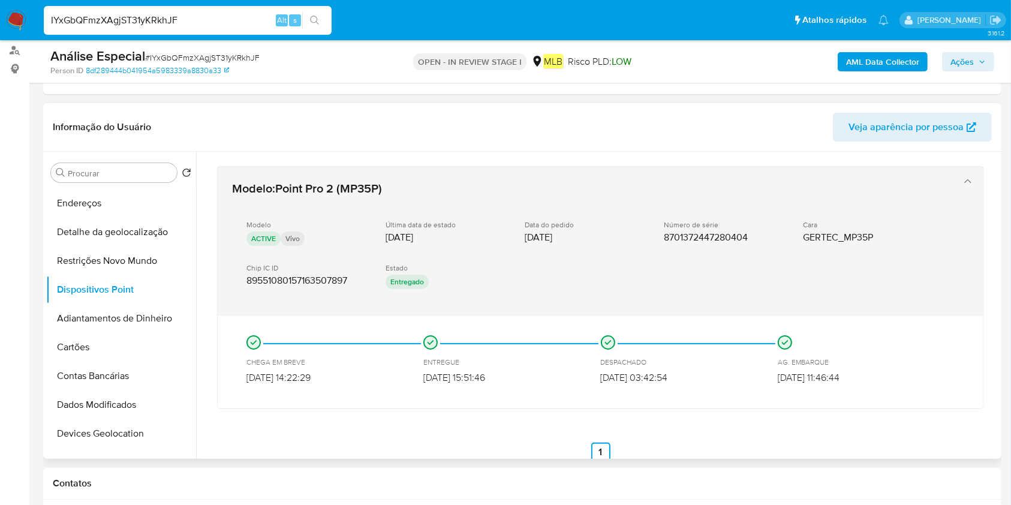
drag, startPoint x: 340, startPoint y: 284, endPoint x: 325, endPoint y: 276, distance: 17.2
click at [325, 276] on span "89551080157163507897" at bounding box center [296, 281] width 101 height 12
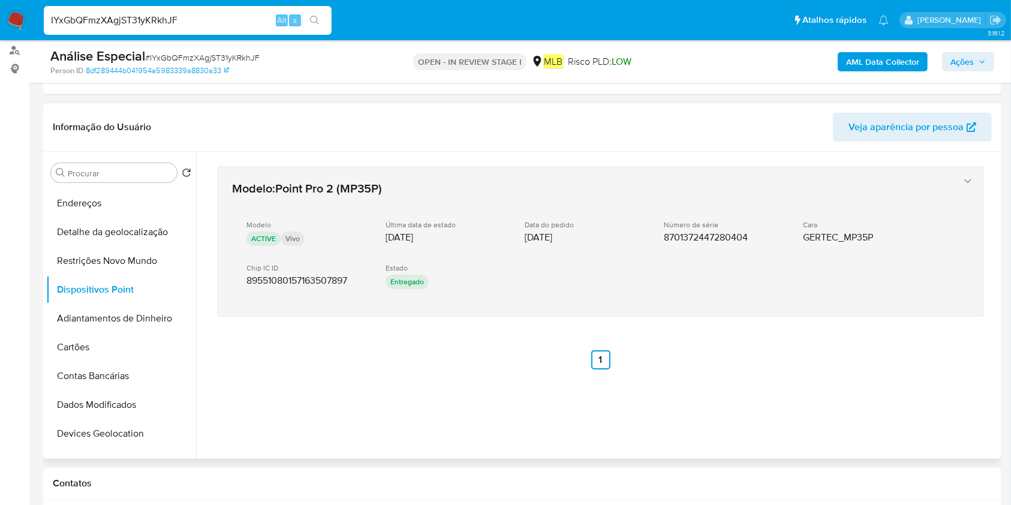
drag, startPoint x: 745, startPoint y: 236, endPoint x: 672, endPoint y: 230, distance: 72.8
click at [672, 231] on span "8701372447280404" at bounding box center [706, 237] width 84 height 12
